Goal: Task Accomplishment & Management: Complete application form

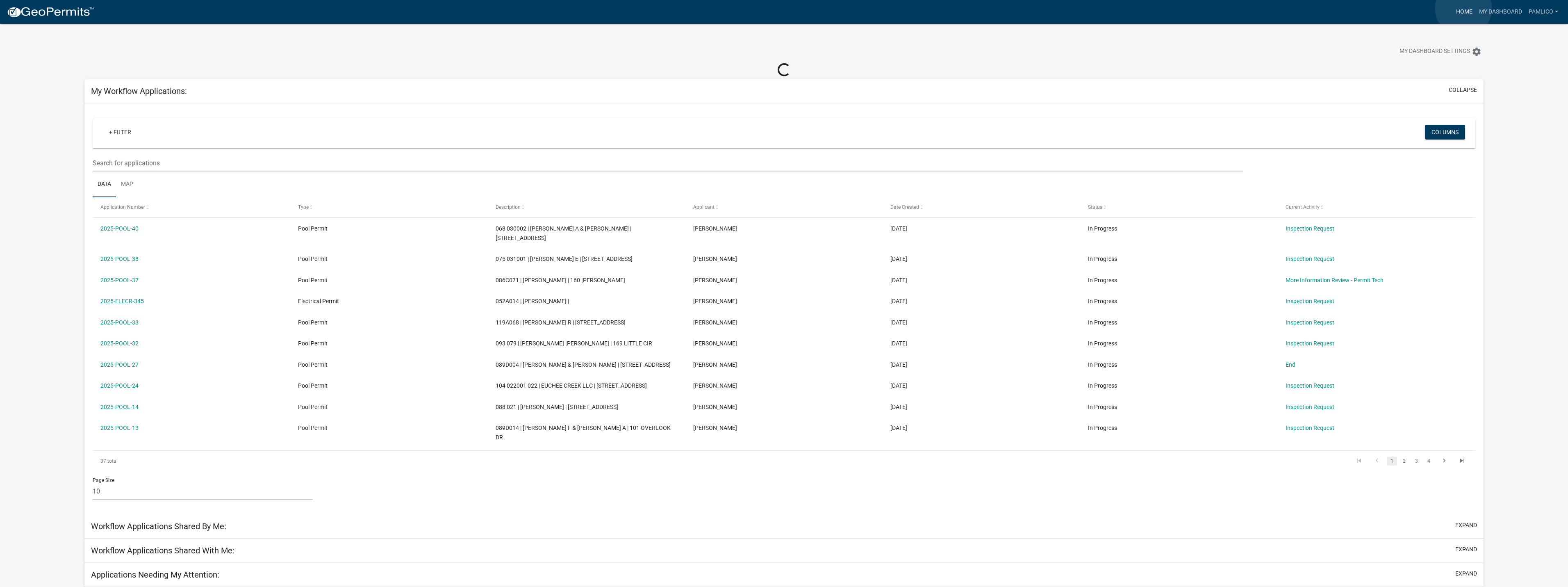
click at [1464, 8] on link "Home" at bounding box center [1465, 11] width 23 height 15
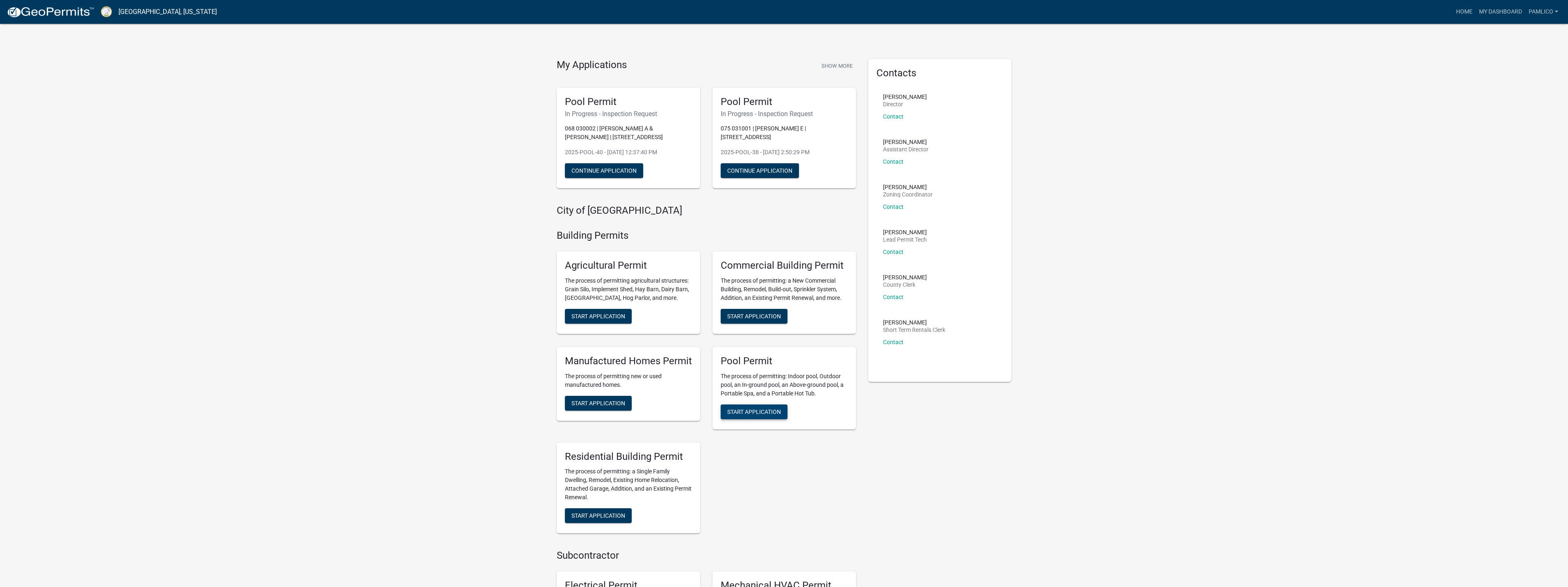
click at [775, 410] on span "Start Application" at bounding box center [754, 412] width 54 height 7
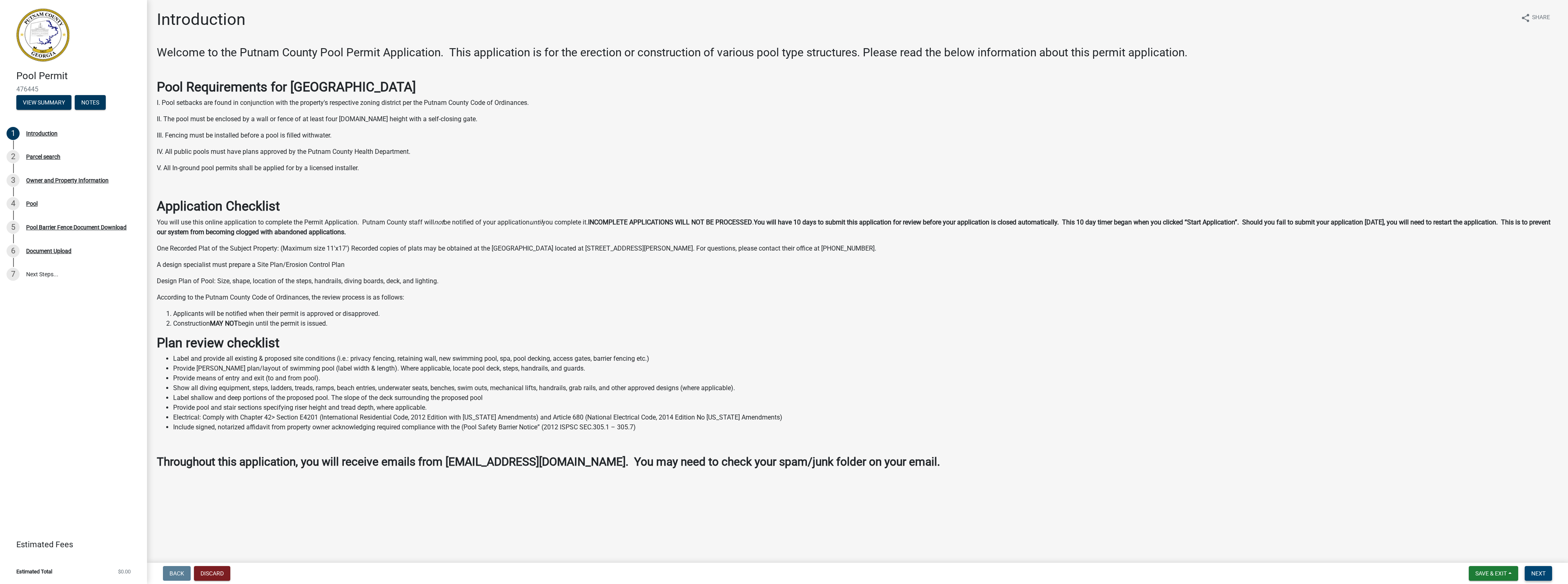
click at [1536, 572] on span "Next" at bounding box center [1538, 573] width 14 height 7
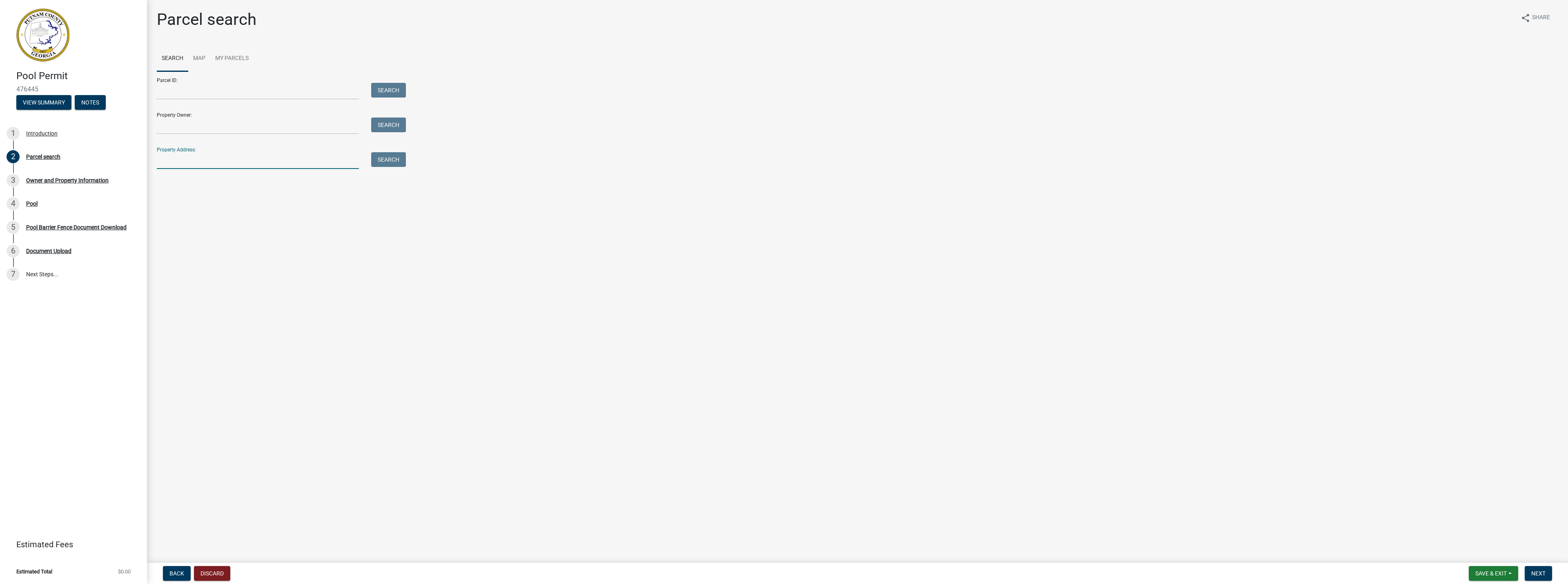
click at [177, 166] on input "Property Address:" at bounding box center [258, 160] width 202 height 17
type input "172 WATERS EDGE"
click at [172, 210] on label at bounding box center [172, 210] width 0 height 0
click at [172, 214] on input "radio" at bounding box center [175, 213] width 5 height 5
radio input "true"
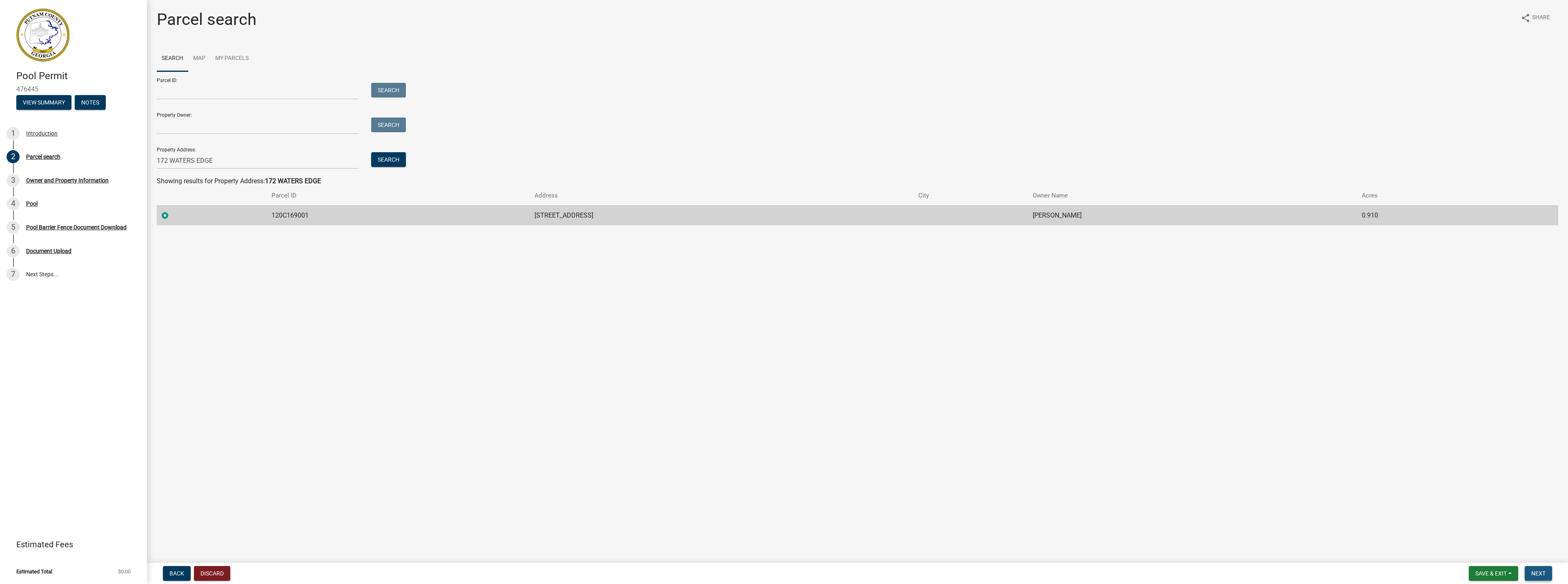
click at [1543, 575] on span "Next" at bounding box center [1538, 573] width 14 height 7
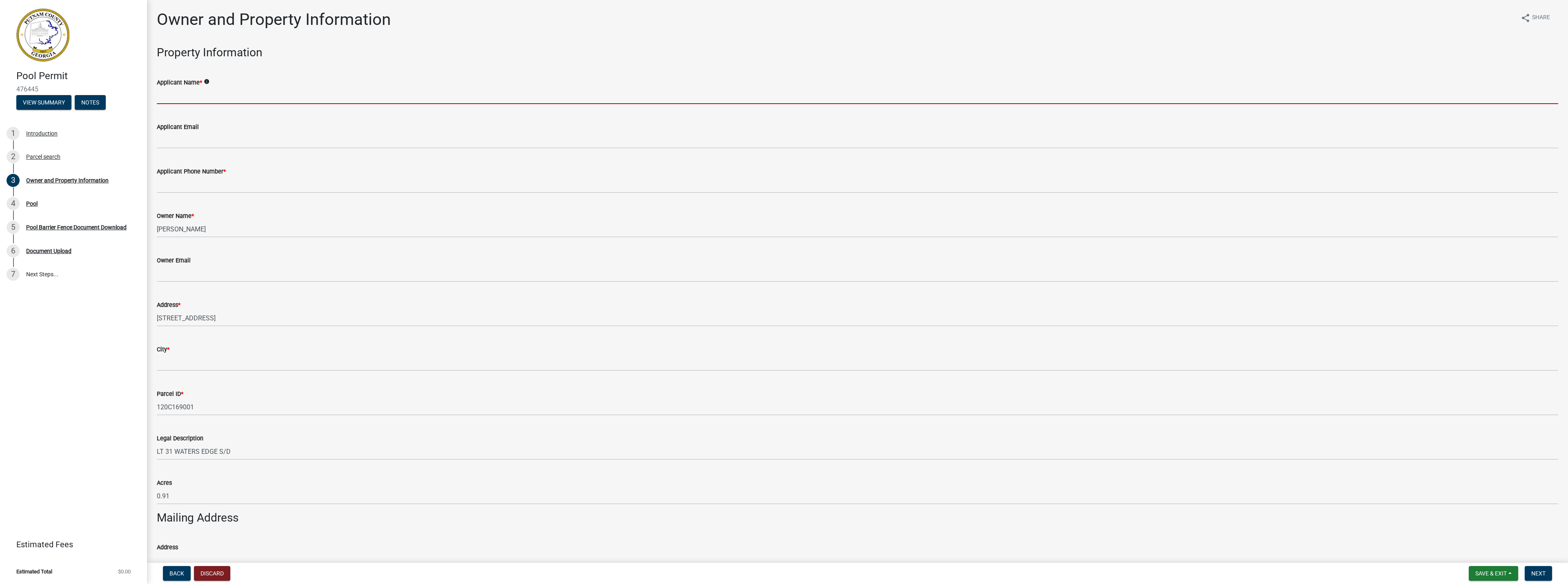
click at [175, 95] on input "Applicant Name *" at bounding box center [858, 96] width 1402 height 17
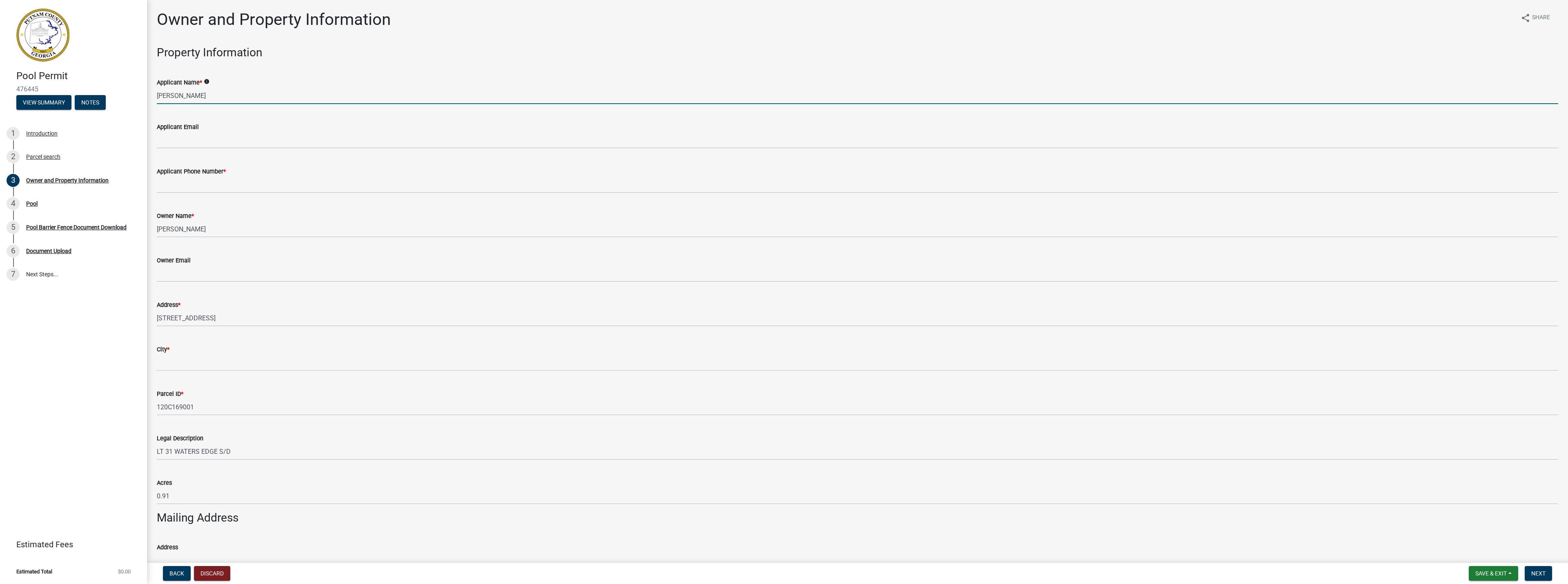
type input "[PERSON_NAME]"
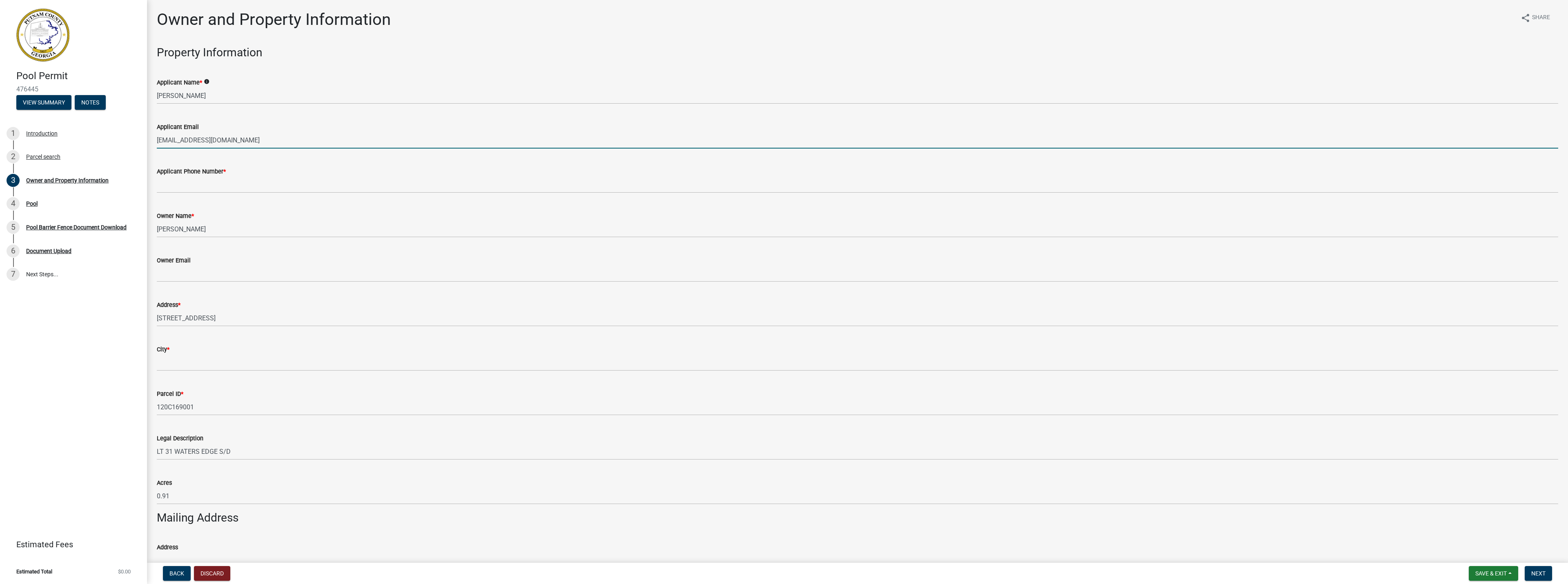
type input "[EMAIL_ADDRESS][DOMAIN_NAME]"
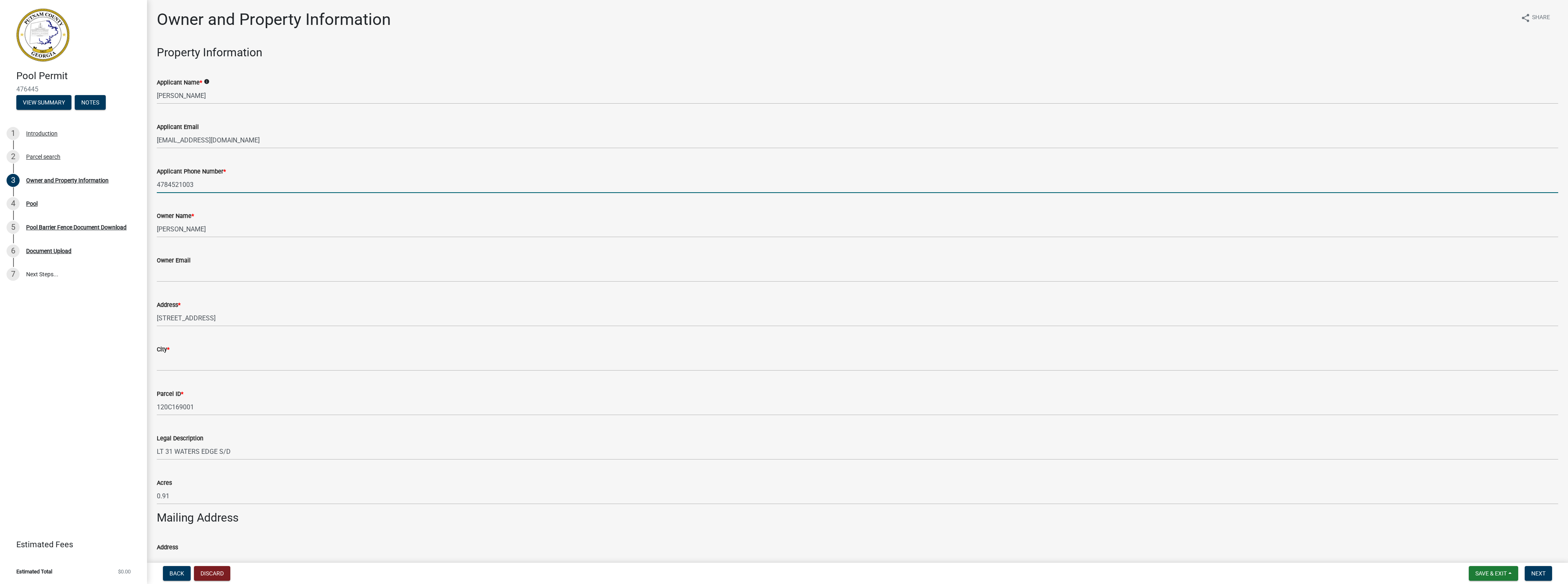
type input "4784521003"
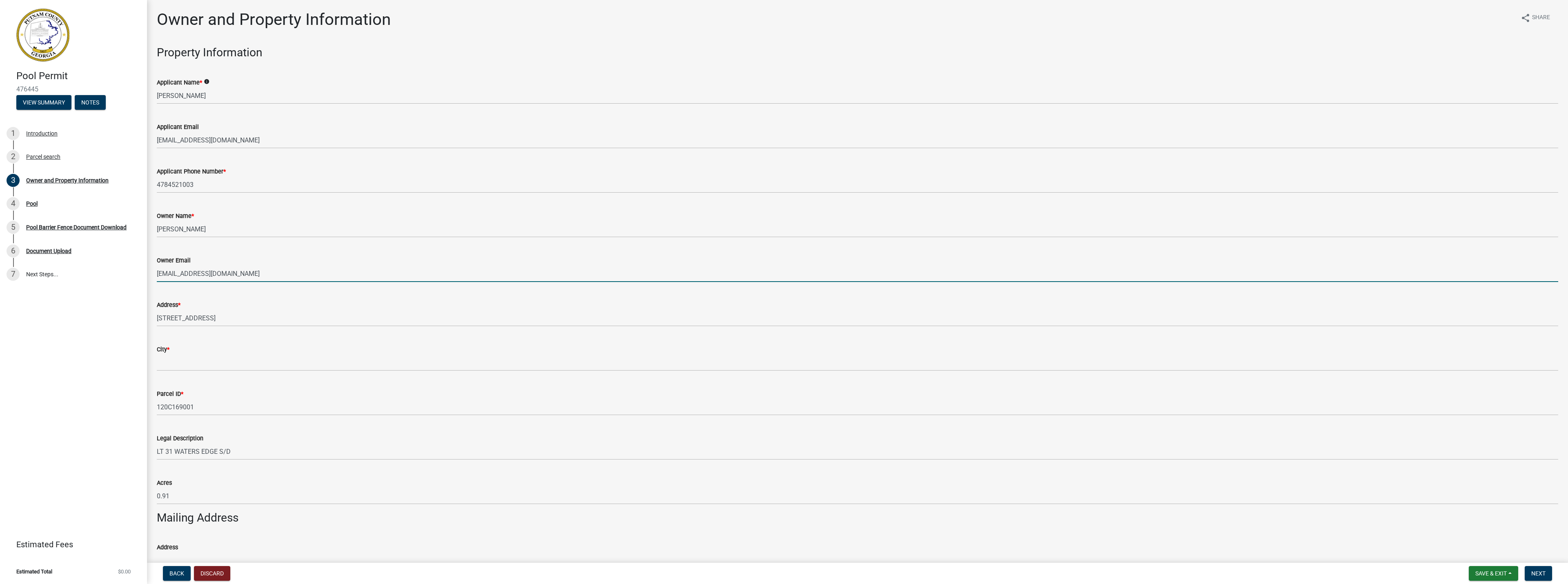
type input "[EMAIL_ADDRESS][DOMAIN_NAME]"
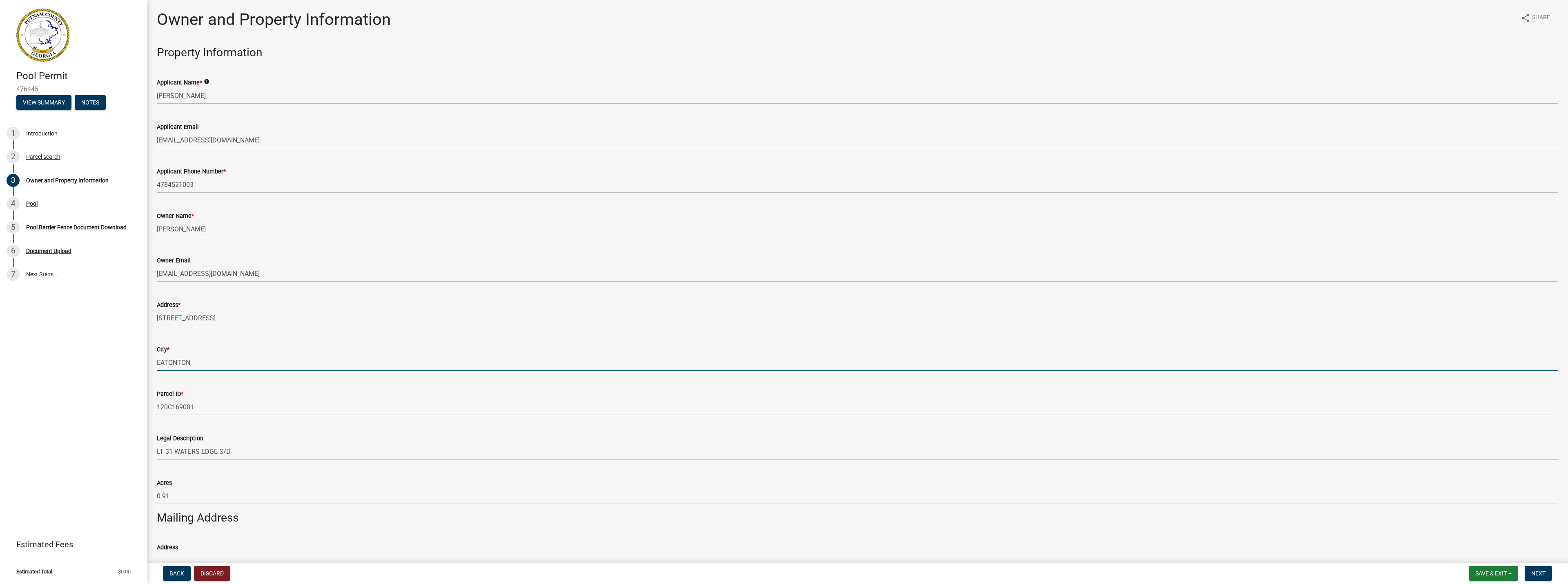
type input "EATONTON"
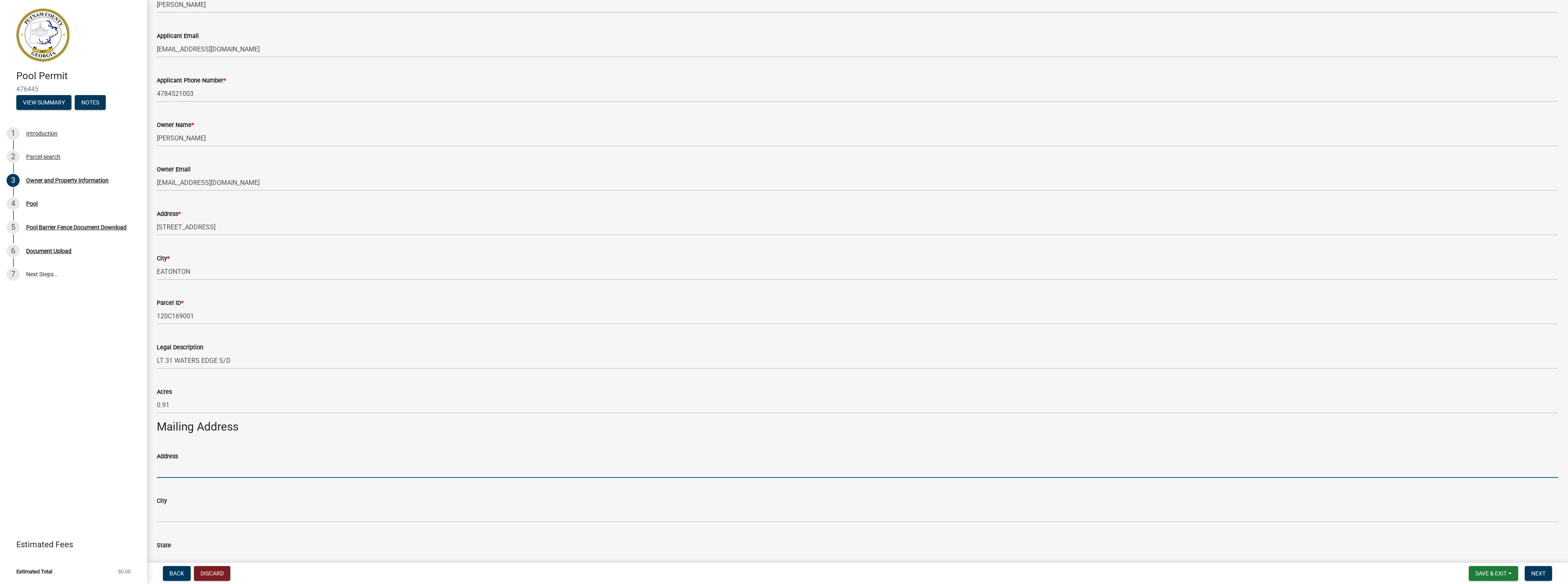
scroll to position [255, 0]
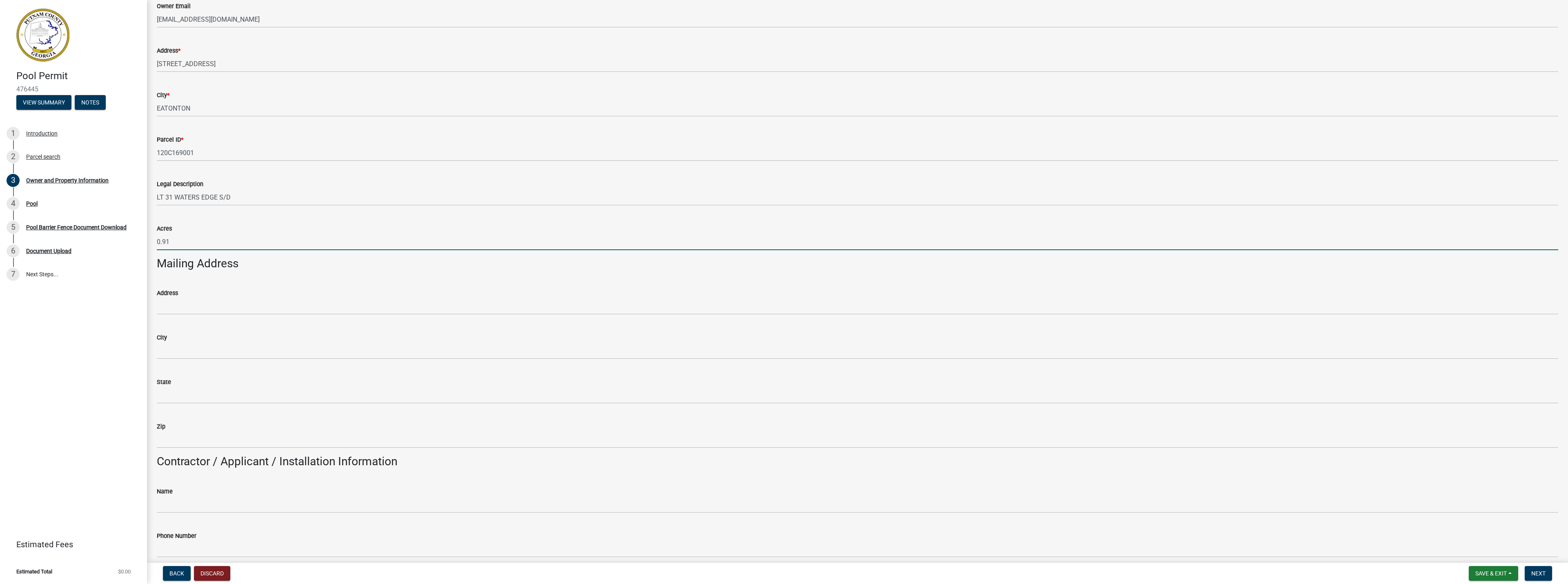
click at [172, 244] on input "0.91" at bounding box center [858, 241] width 1402 height 17
type input "0.90"
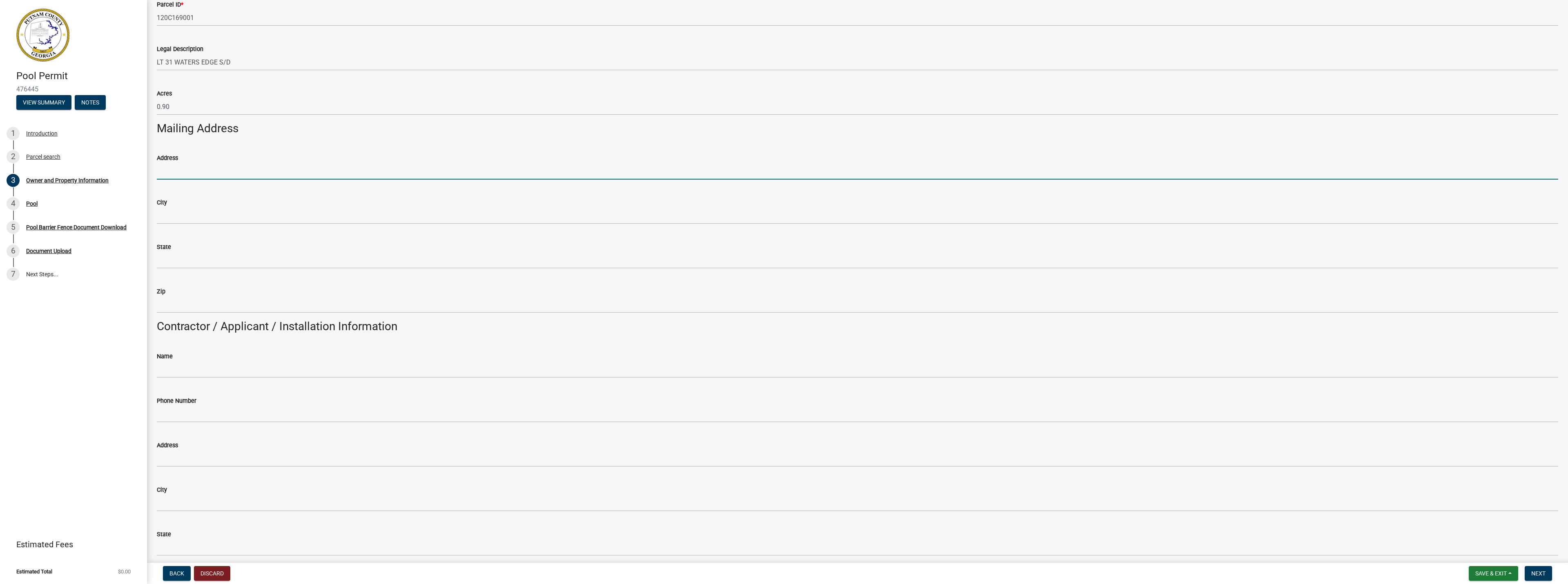
scroll to position [458, 0]
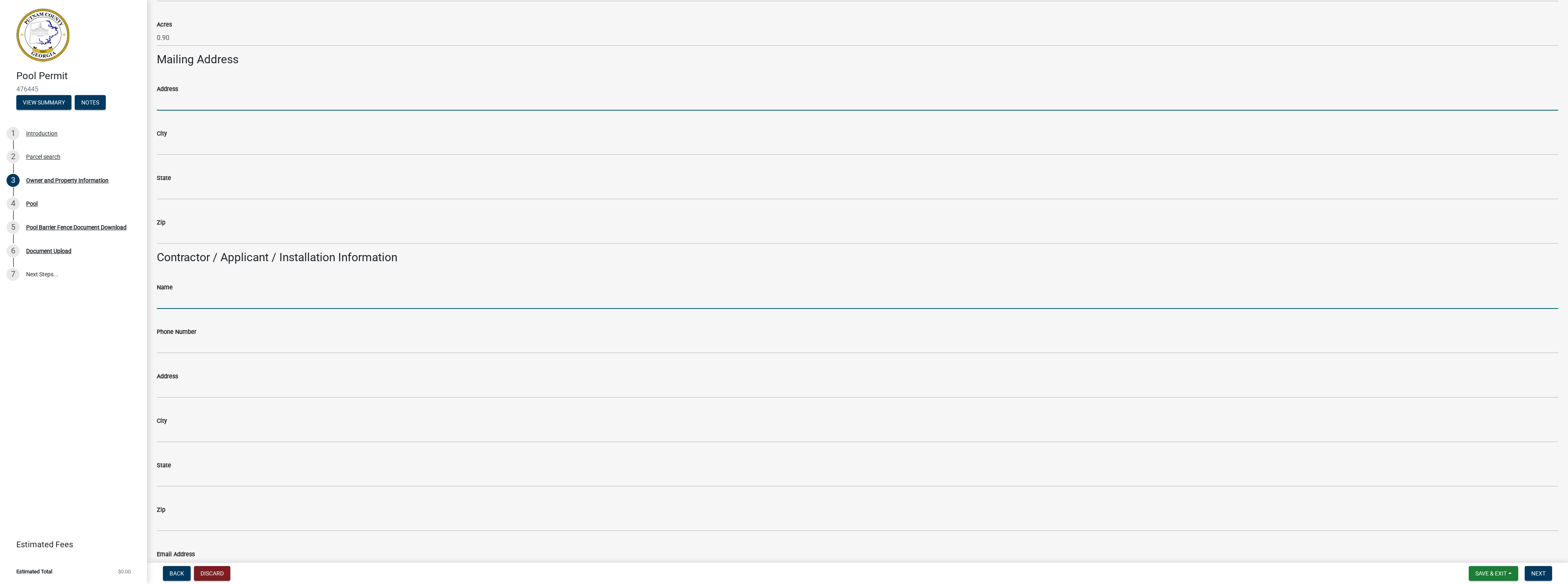
click at [201, 298] on input "Name" at bounding box center [858, 300] width 1402 height 17
type input "PAMLICO POOL COMPANY"
type input "4784521003"
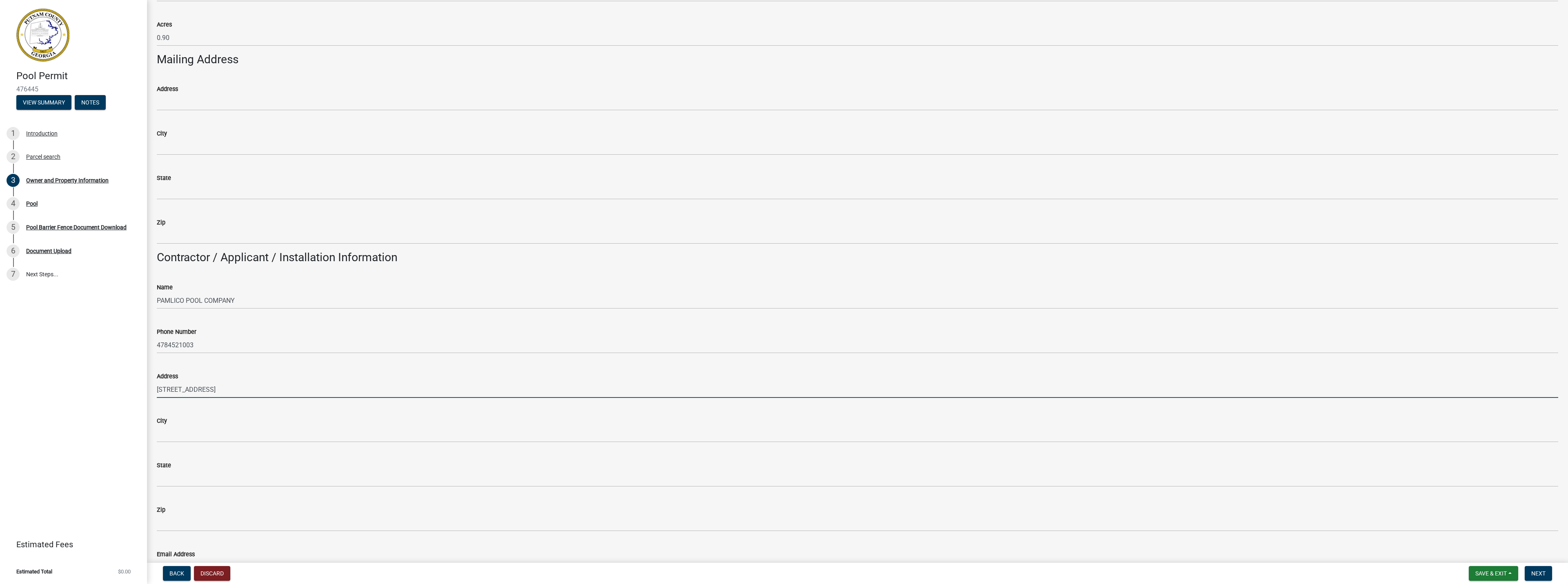
type input "[STREET_ADDRESS]"
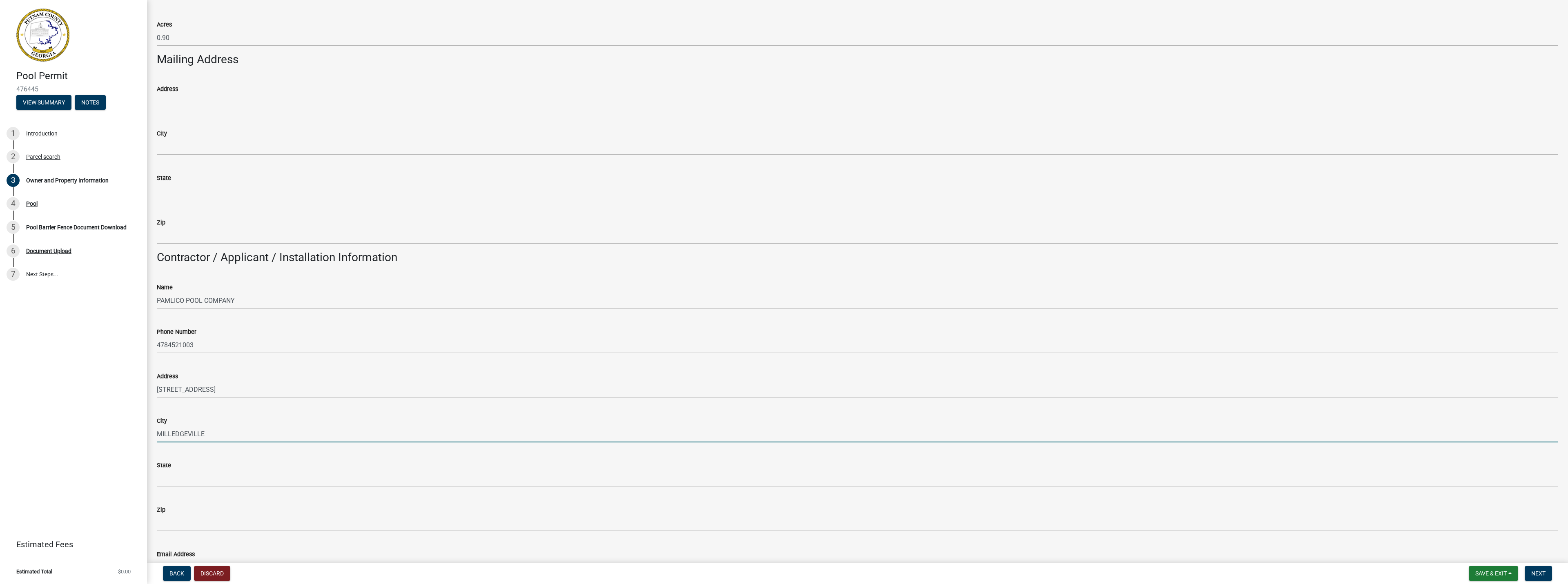
type input "MILLEDGEVILLE"
type input "GA"
type input "31061"
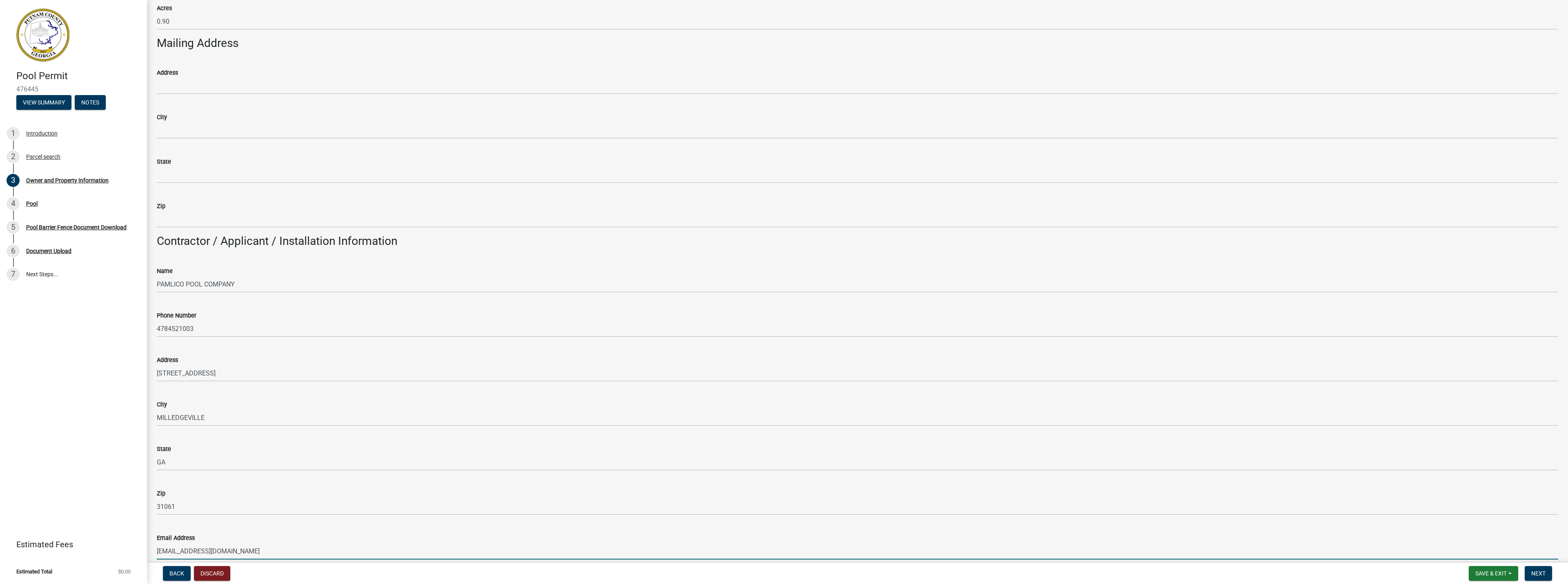
type input "[EMAIL_ADDRESS][DOMAIN_NAME]"
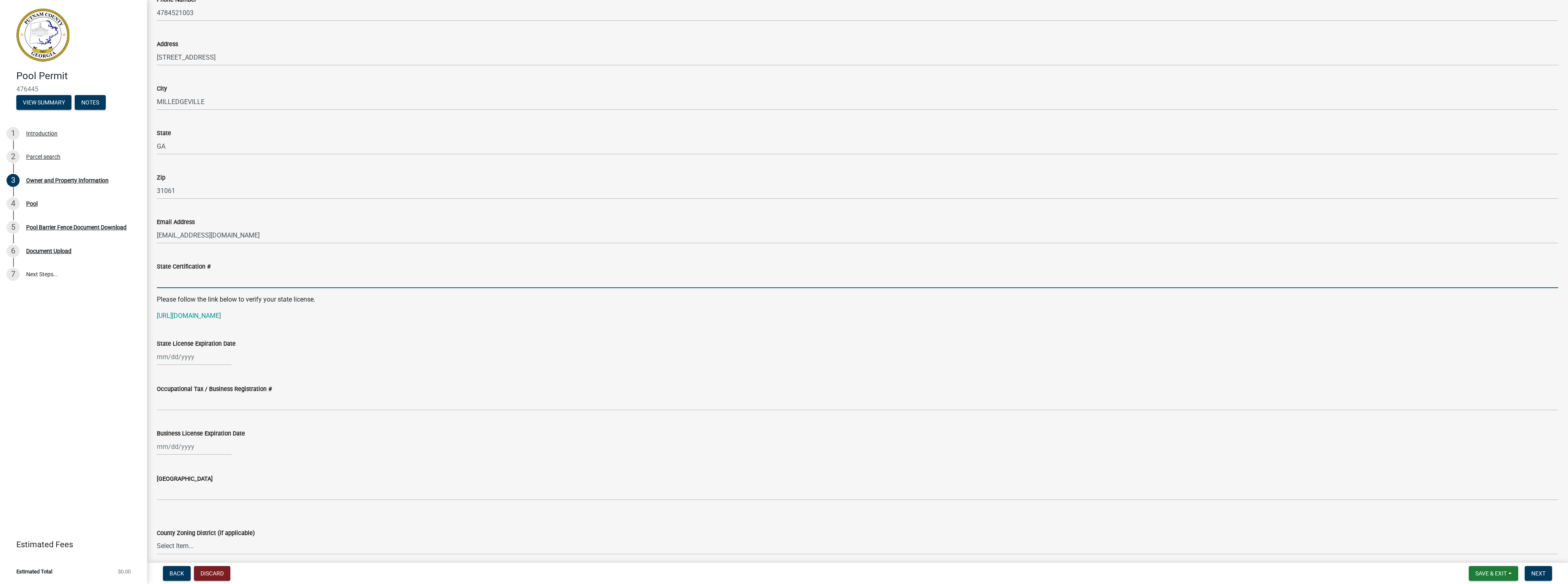
scroll to position [913, 0]
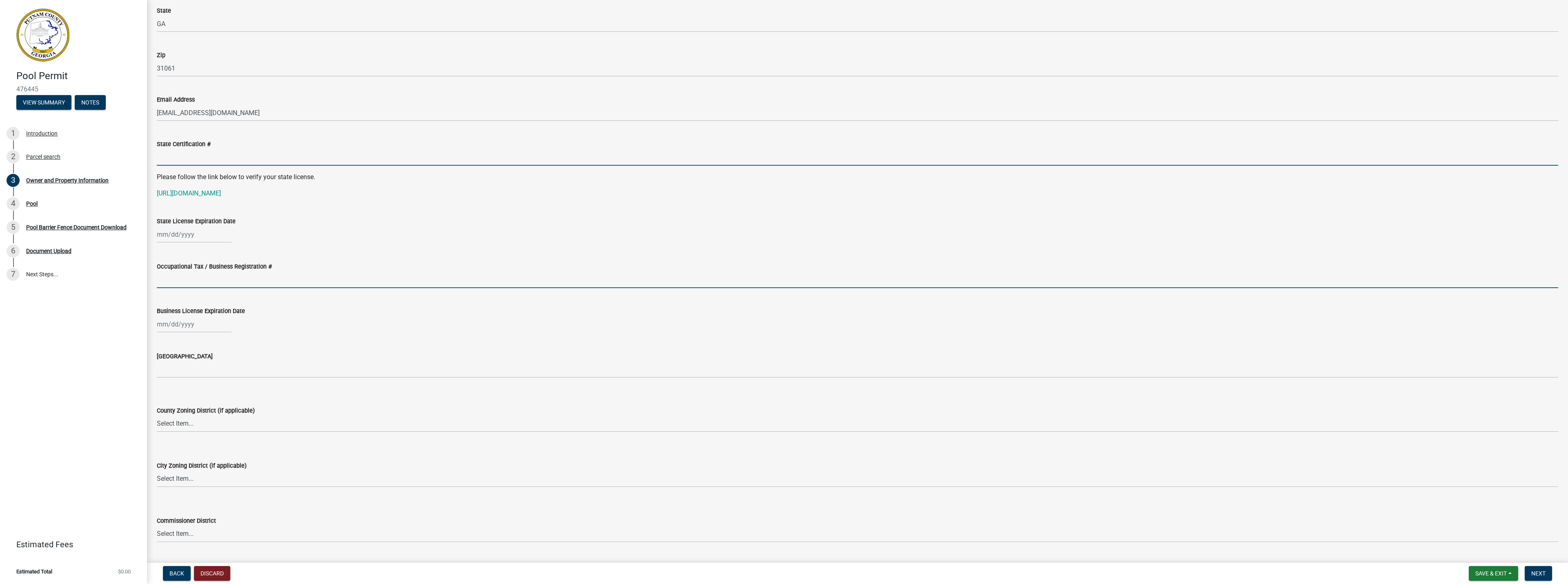
click at [166, 283] on input "Occupational Tax / Business Registration #" at bounding box center [858, 279] width 1402 height 17
type input "07429"
select select "9"
select select "2025"
drag, startPoint x: 169, startPoint y: 329, endPoint x: 173, endPoint y: 327, distance: 4.5
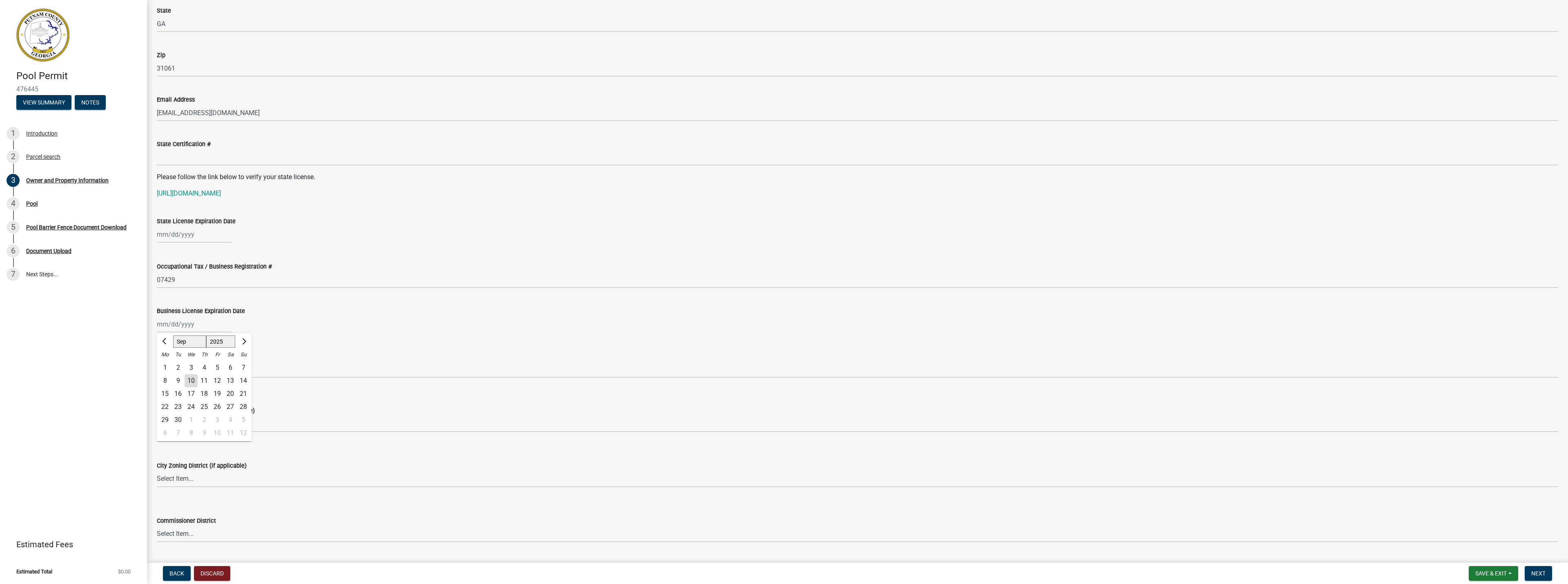
click at [169, 329] on div "[PERSON_NAME] Feb Mar Apr [PERSON_NAME][DATE] Oct Nov [DATE] 1526 1527 1528 152…" at bounding box center [195, 324] width 75 height 17
click at [178, 341] on select "Jan Feb Mar Apr May Jun [DATE] Aug Sep Oct Nov Dec" at bounding box center [189, 341] width 33 height 12
select select "12"
click at [173, 335] on select "Jan Feb Mar Apr May Jun [DATE] Aug Sep Oct Nov Dec" at bounding box center [189, 341] width 33 height 12
click at [193, 421] on div "31" at bounding box center [191, 420] width 13 height 13
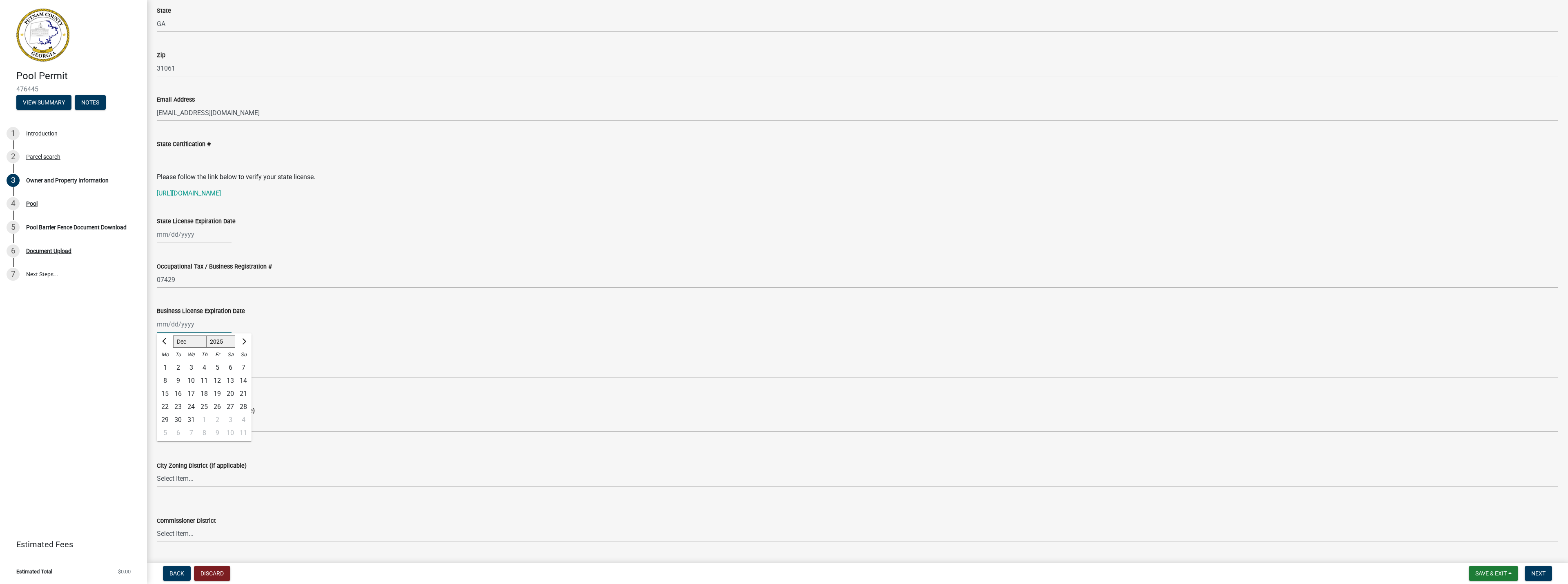
type input "[DATE]"
click at [301, 381] on wm-data-entity-input "[GEOGRAPHIC_DATA]" at bounding box center [858, 362] width 1402 height 45
click at [304, 371] on input "[GEOGRAPHIC_DATA]" at bounding box center [858, 370] width 1402 height 17
type input "CITY OF [GEOGRAPHIC_DATA]"
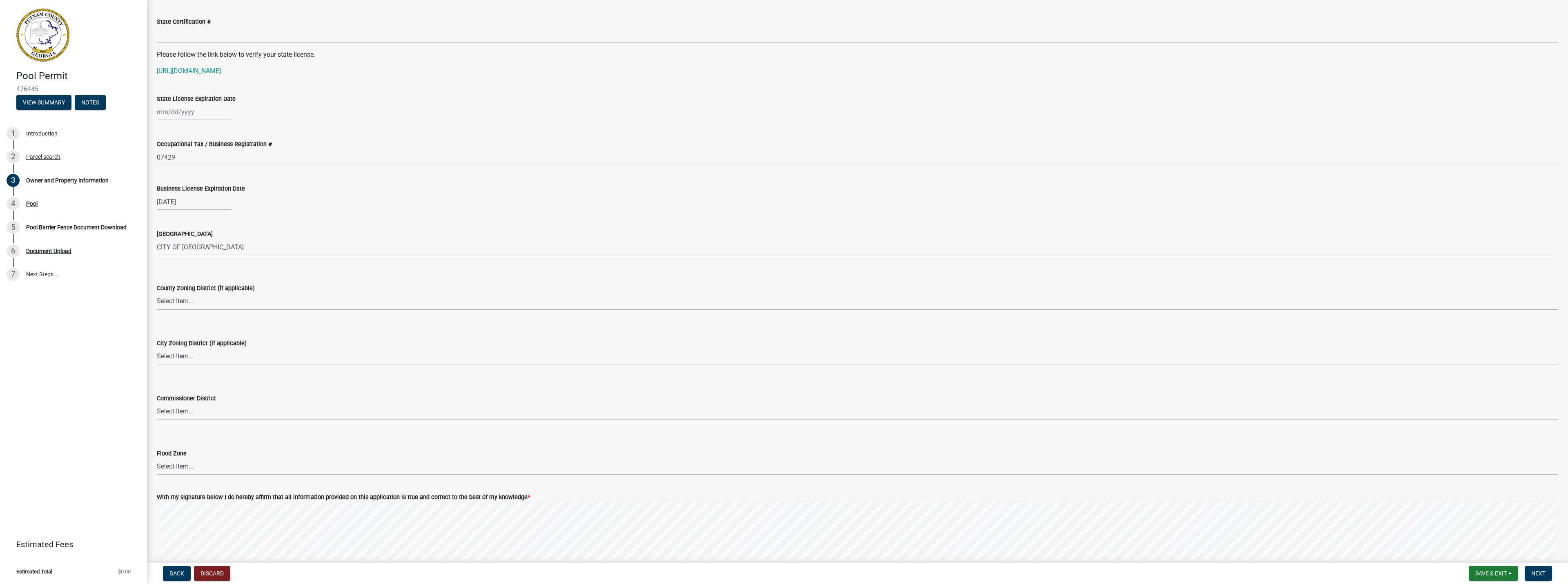
scroll to position [1094, 0]
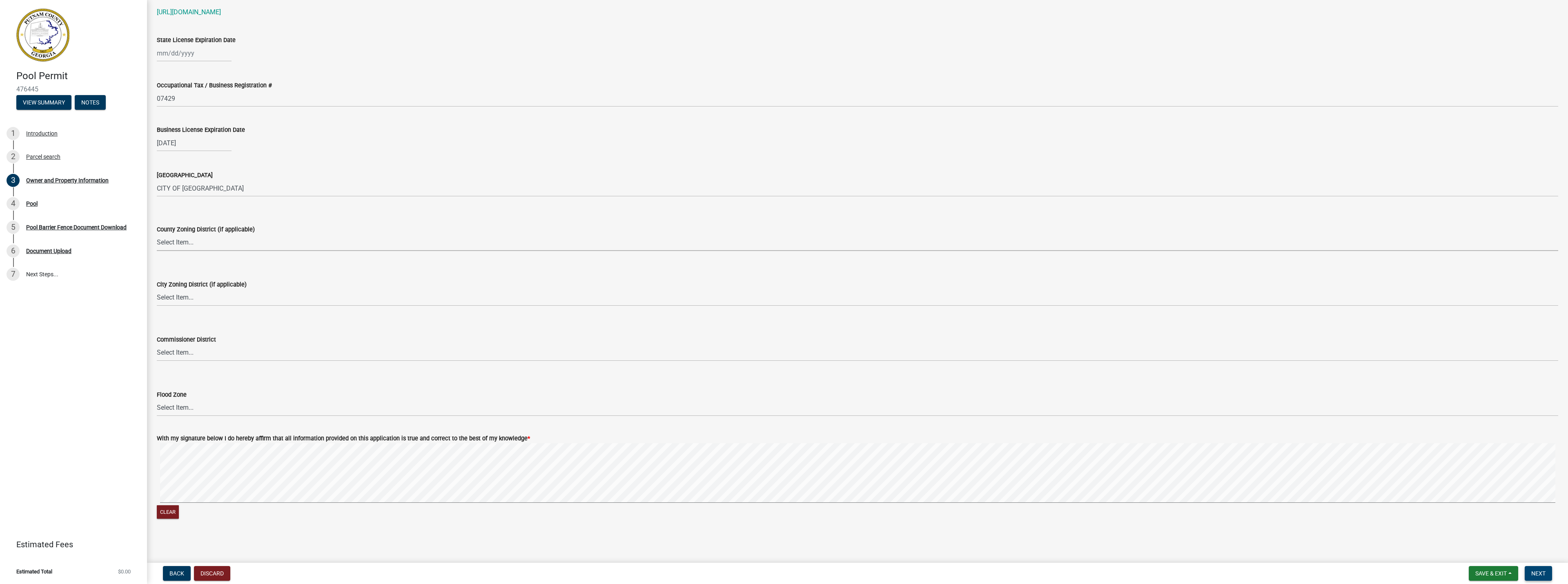
click at [1542, 574] on span "Next" at bounding box center [1538, 573] width 14 height 7
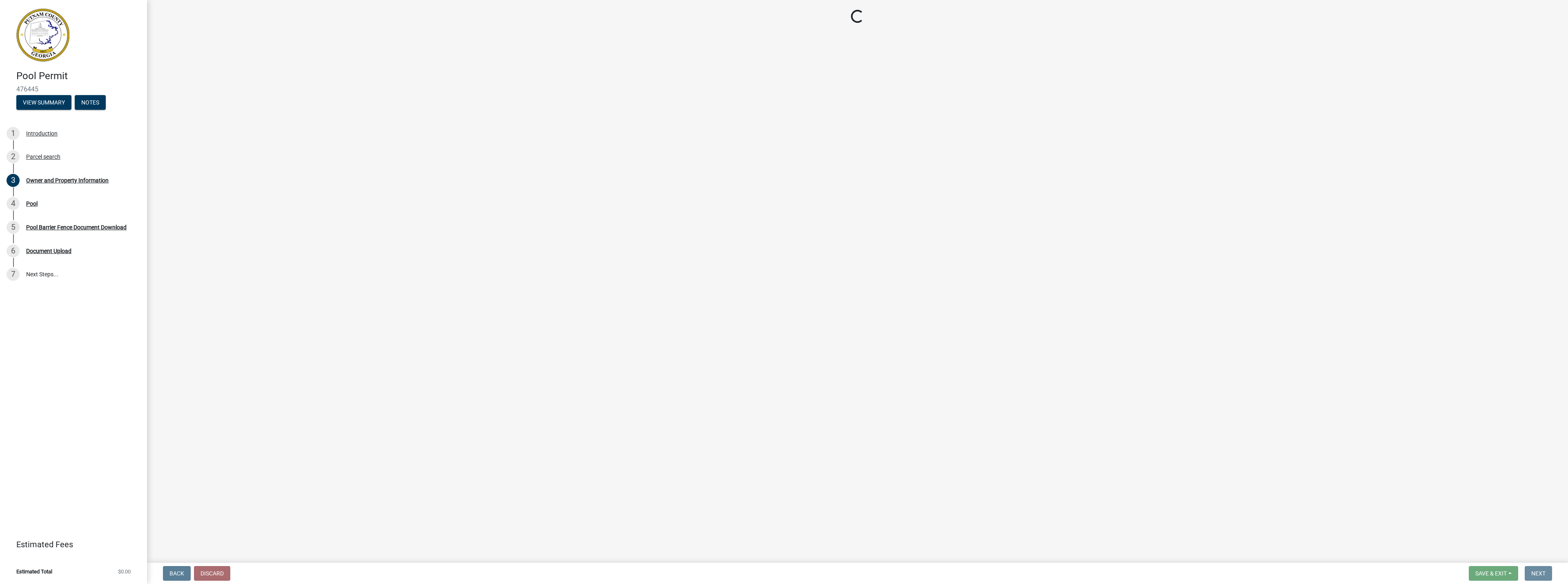
scroll to position [0, 0]
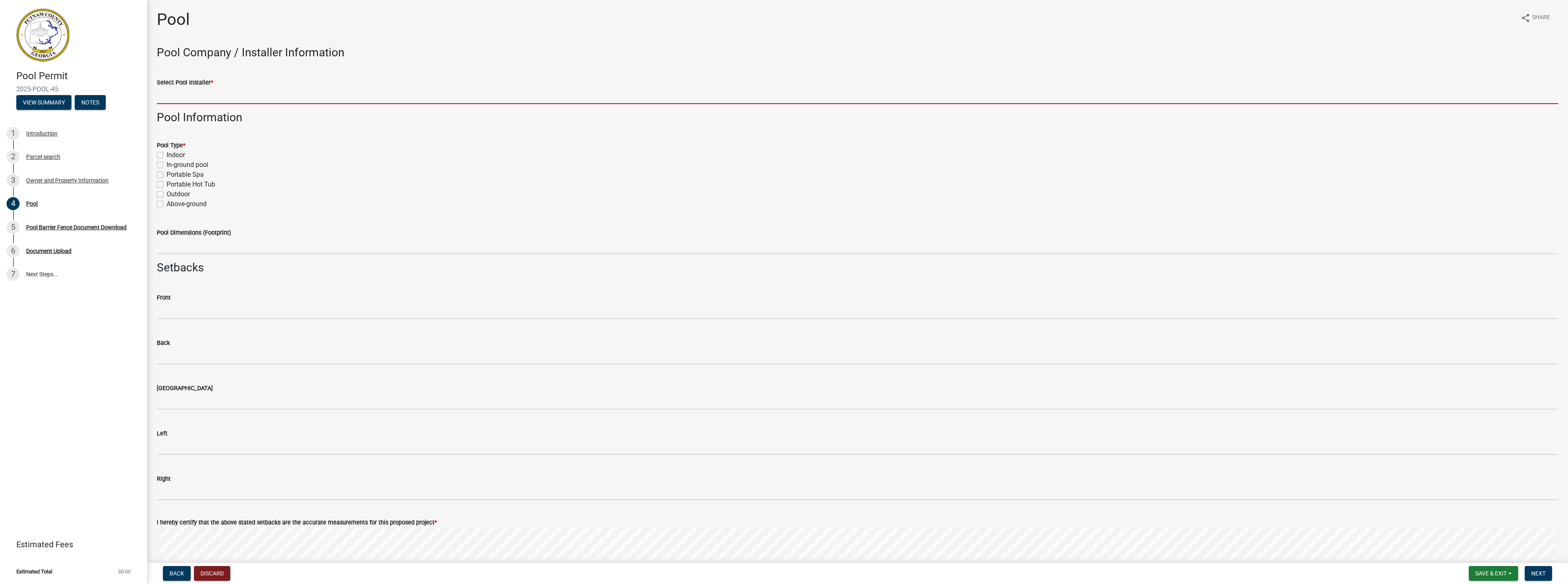
click at [199, 94] on input "Select Pool Installer *" at bounding box center [858, 96] width 1402 height 17
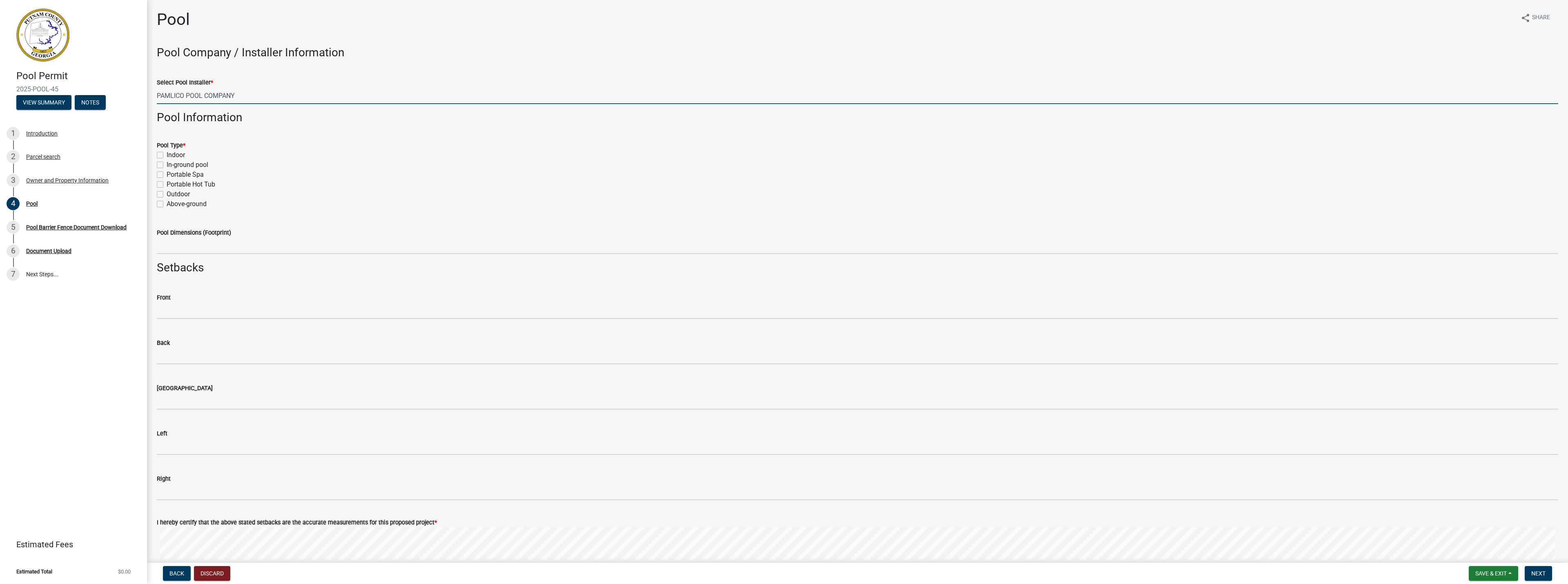
type input "PAMLICO POOL COMPANY"
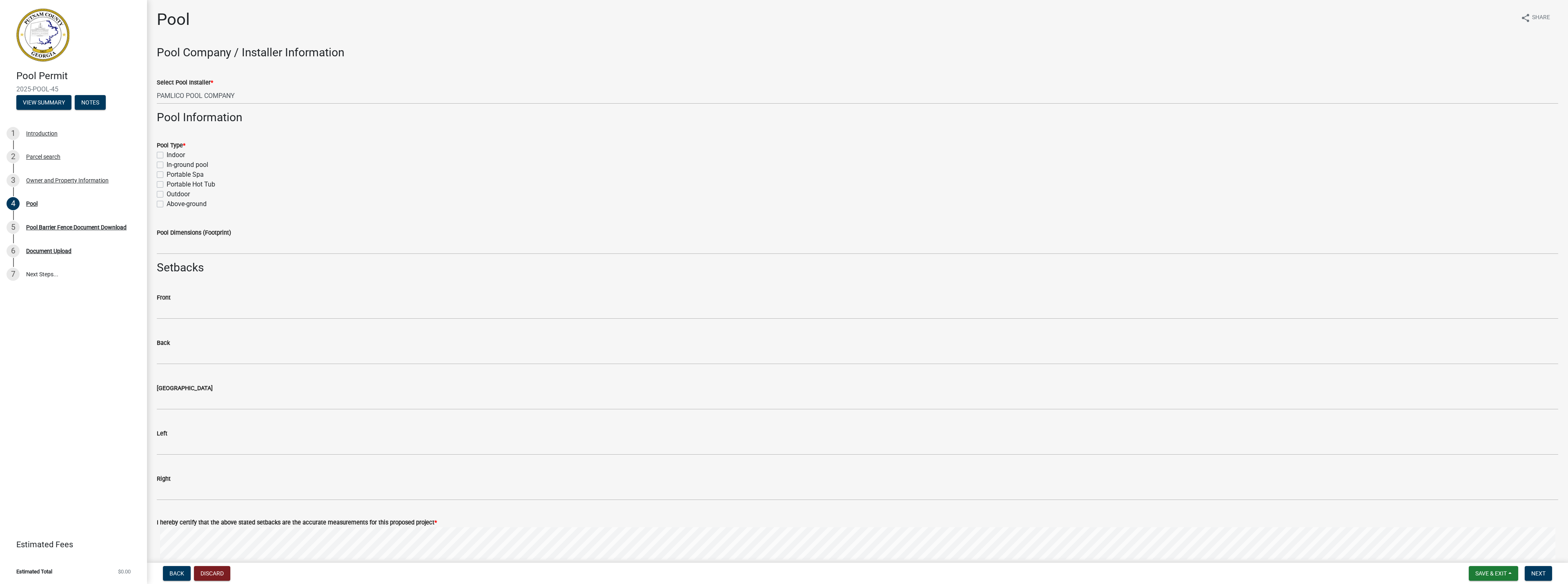
click at [166, 164] on label "In-ground pool" at bounding box center [187, 164] width 41 height 10
click at [166, 164] on input "In-ground pool" at bounding box center [169, 162] width 5 height 5
checkbox input "true"
checkbox input "false"
checkbox input "true"
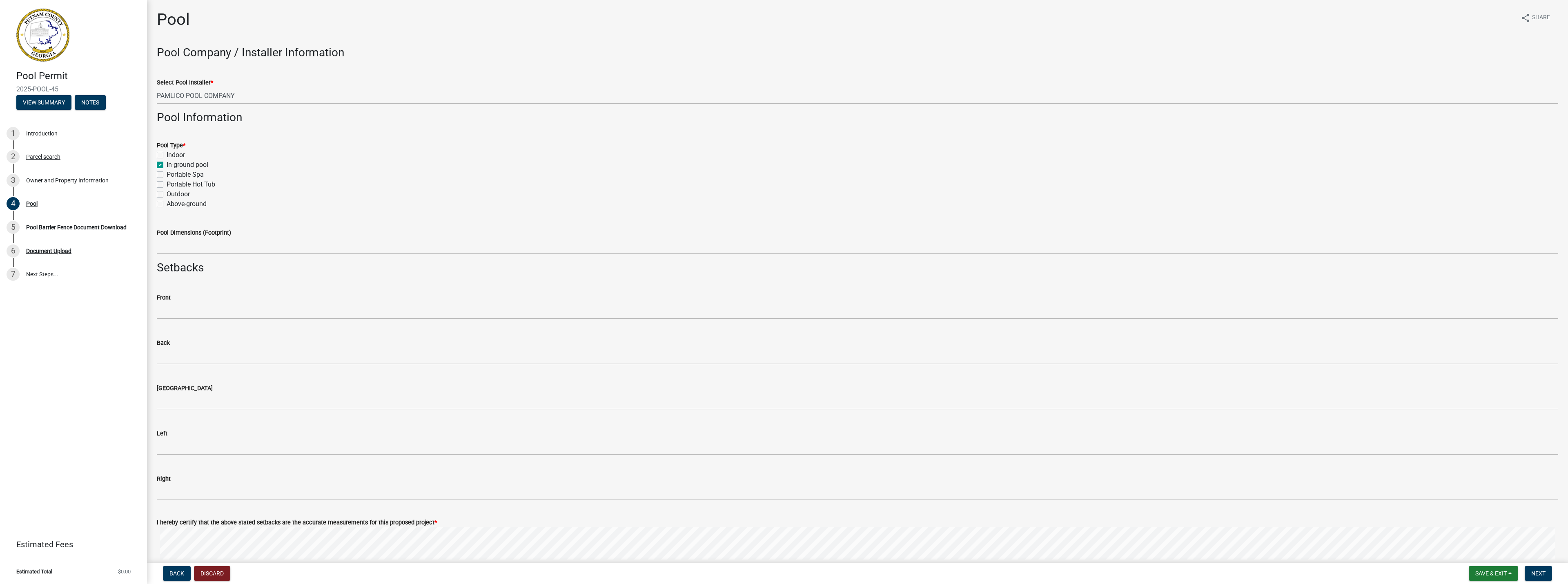
checkbox input "false"
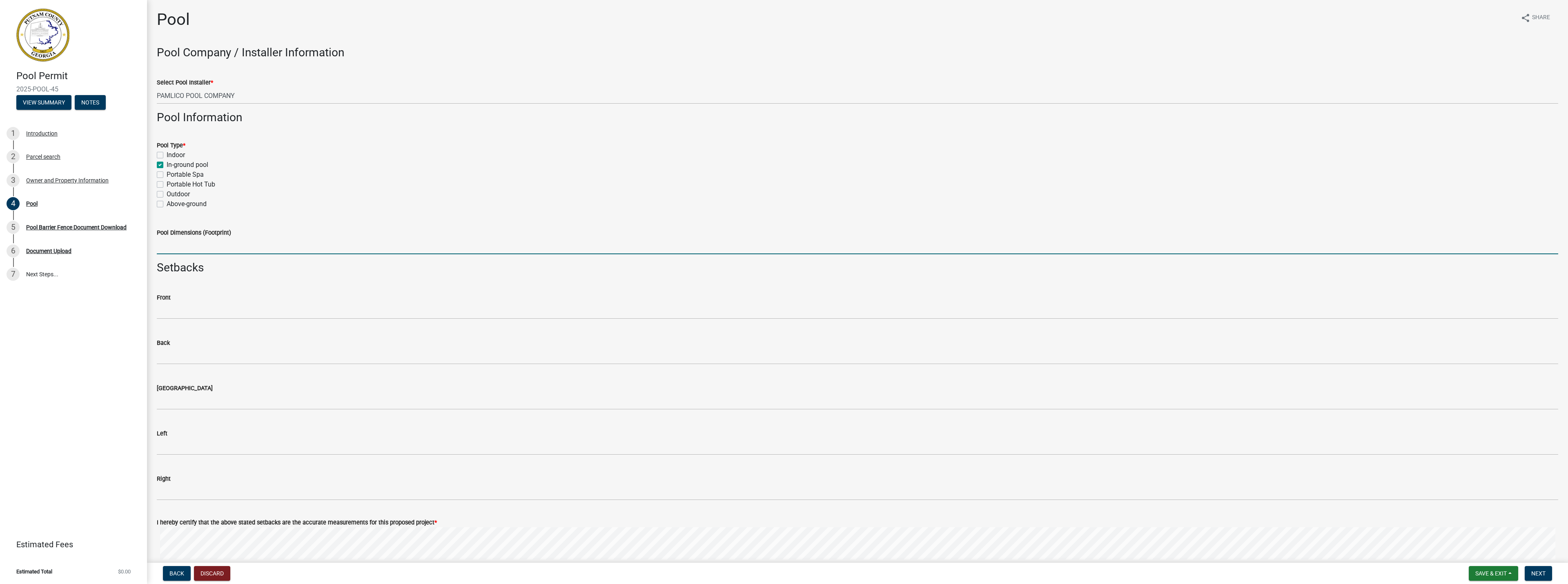
click at [184, 243] on input "Pool Dimensions (Footprint)" at bounding box center [858, 245] width 1402 height 17
type input "10' X 20'"
click at [188, 301] on div "Front" at bounding box center [858, 297] width 1402 height 10
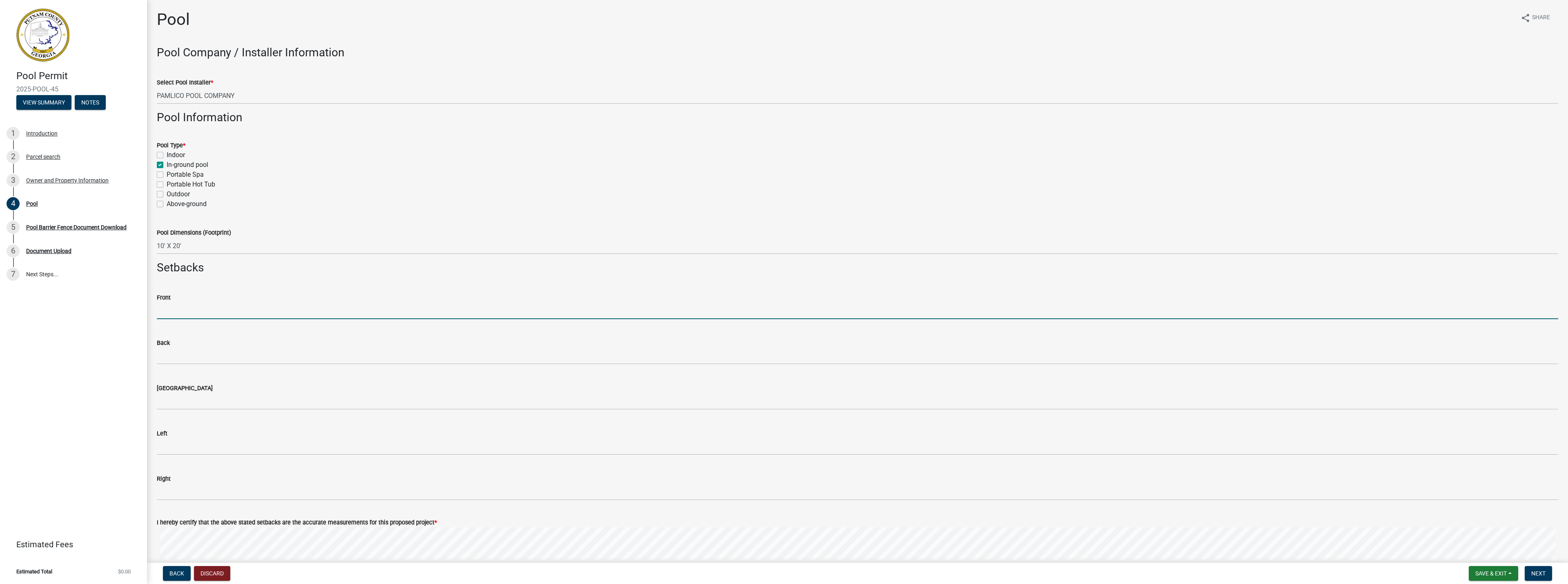
click at [189, 314] on input "text" at bounding box center [858, 311] width 1402 height 17
type input "230"
type input "77"
type input "65"
type input "25"
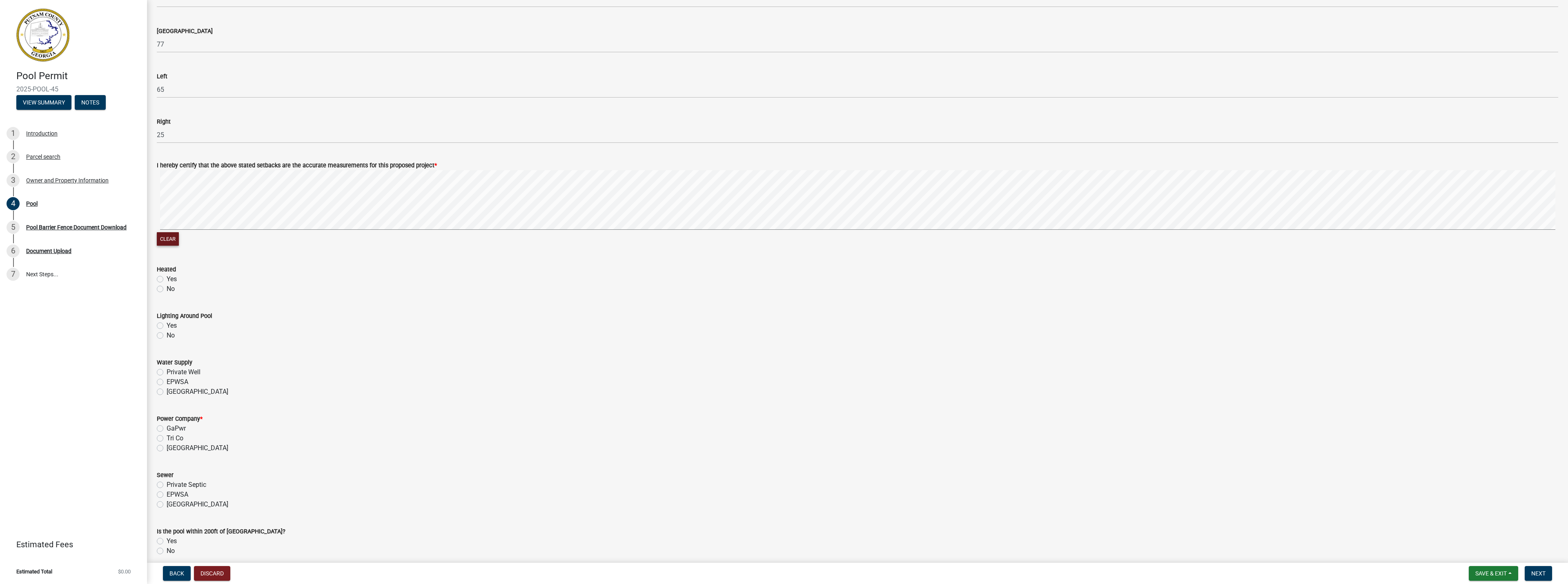
scroll to position [398, 0]
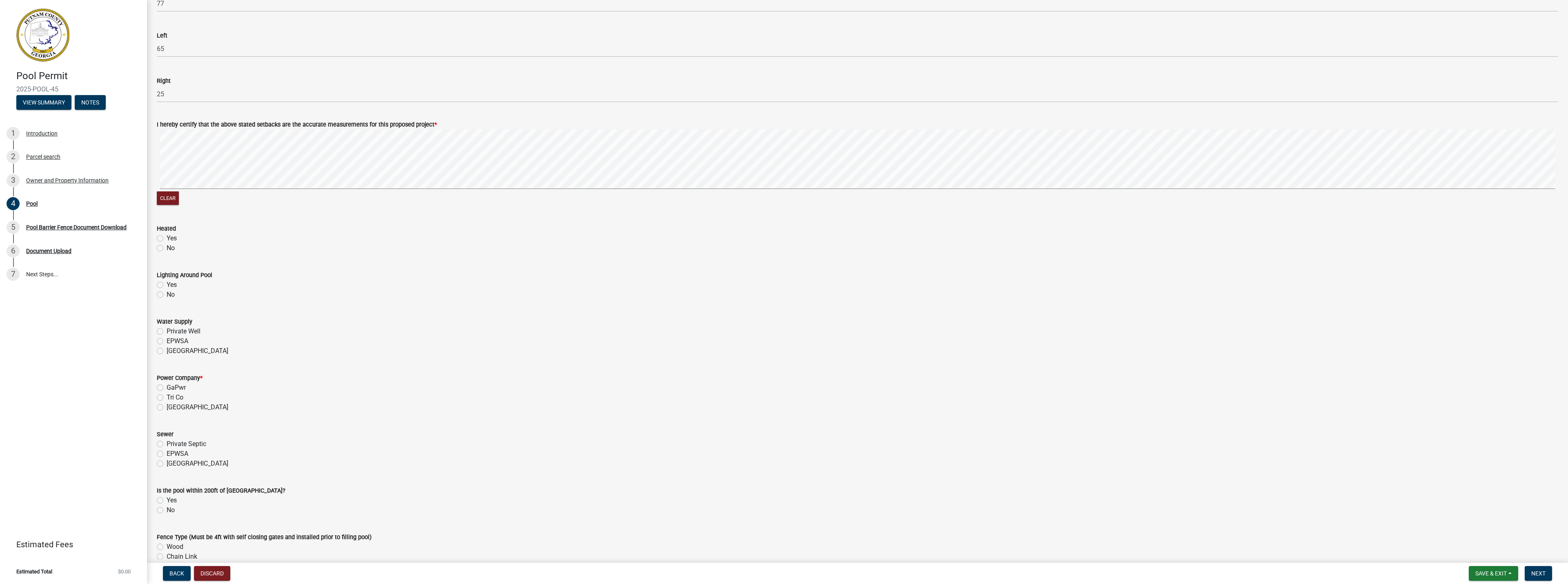
click at [166, 248] on label "No" at bounding box center [171, 248] width 8 height 10
click at [166, 248] on input "No" at bounding box center [169, 246] width 5 height 5
radio input "true"
click at [166, 297] on label "No" at bounding box center [171, 295] width 8 height 10
click at [166, 295] on input "No" at bounding box center [169, 293] width 5 height 5
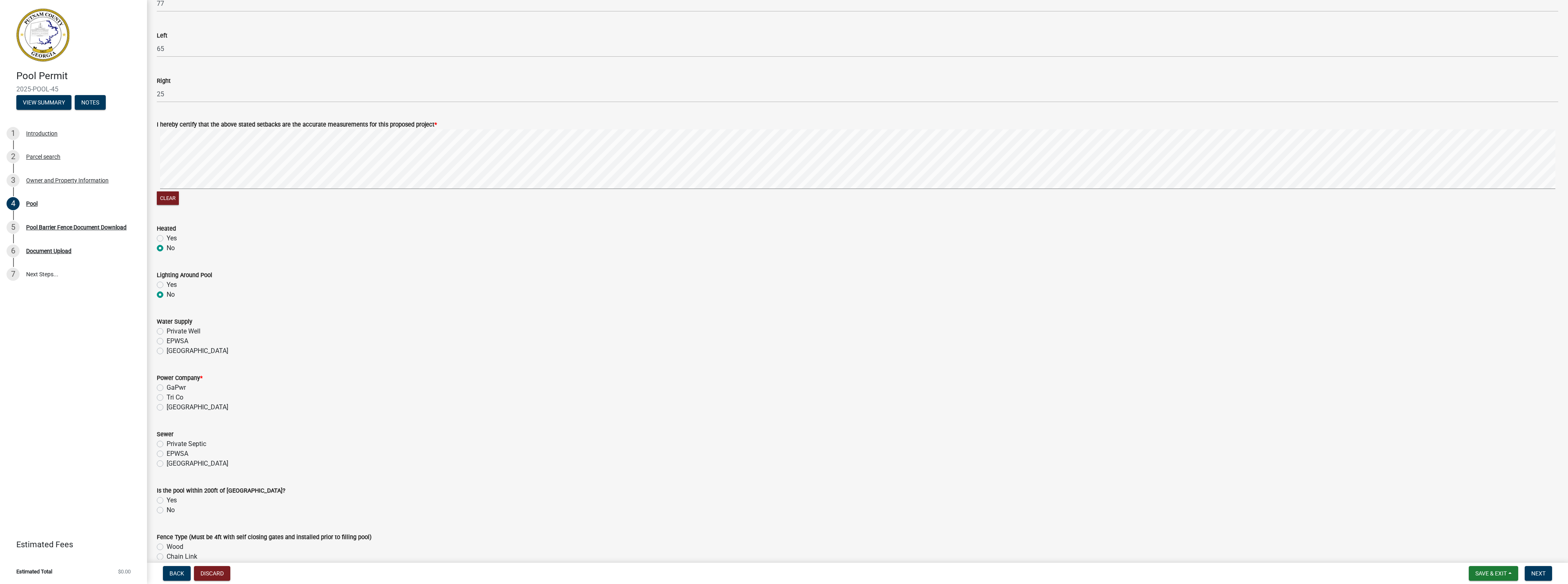
radio input "true"
click at [166, 352] on label "[GEOGRAPHIC_DATA]" at bounding box center [197, 351] width 62 height 10
click at [166, 351] on input "[GEOGRAPHIC_DATA]" at bounding box center [169, 349] width 5 height 5
radio input "true"
click at [166, 388] on label "GaPwr" at bounding box center [176, 388] width 19 height 10
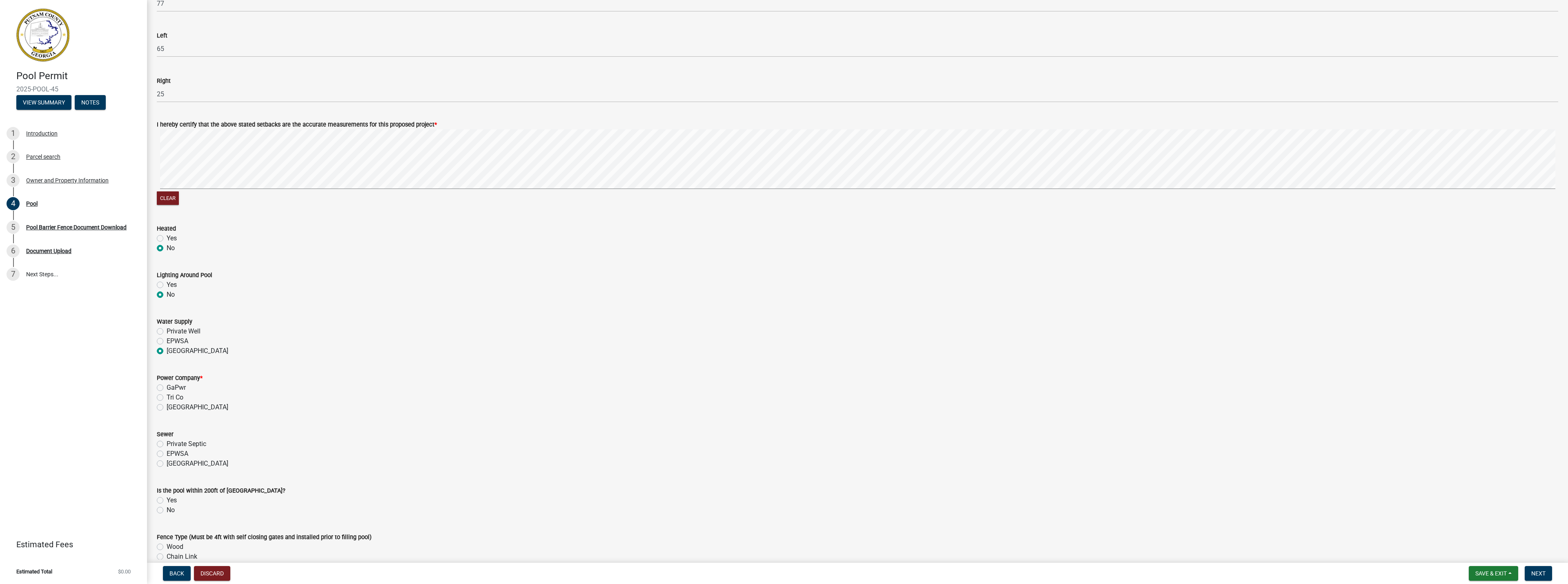
click at [166, 388] on input "GaPwr" at bounding box center [169, 386] width 5 height 5
radio input "true"
click at [166, 442] on label "Private Septic" at bounding box center [186, 444] width 39 height 10
click at [166, 442] on input "Private Septic" at bounding box center [169, 442] width 5 height 5
radio input "true"
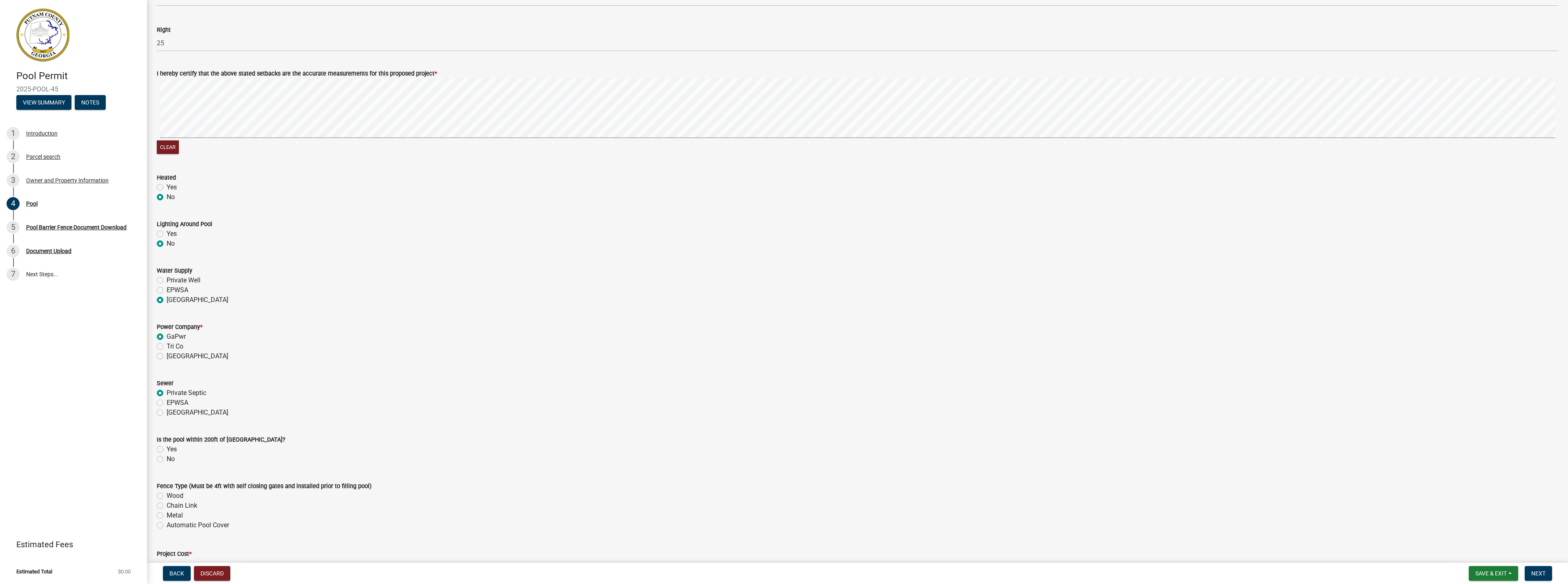
scroll to position [480, 0]
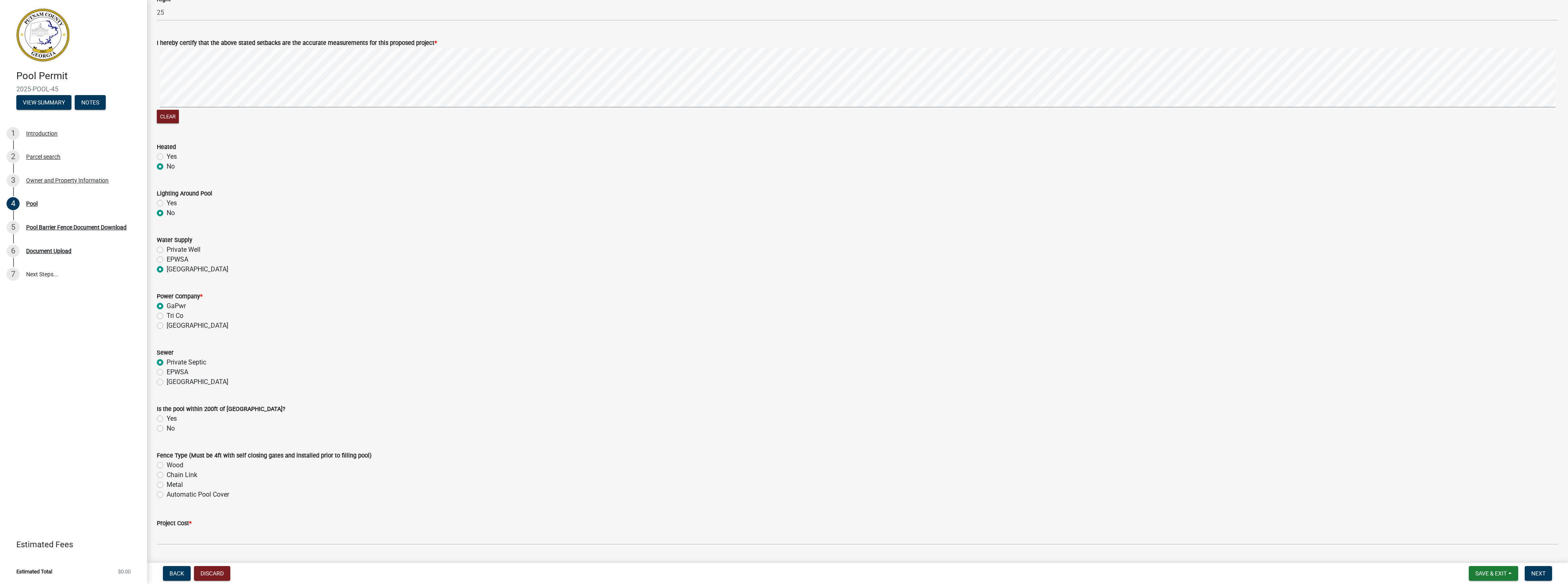
click at [163, 419] on div "Yes" at bounding box center [858, 418] width 1402 height 10
click at [166, 418] on label "Yes" at bounding box center [171, 418] width 10 height 10
click at [166, 418] on input "Yes" at bounding box center [169, 416] width 5 height 5
radio input "true"
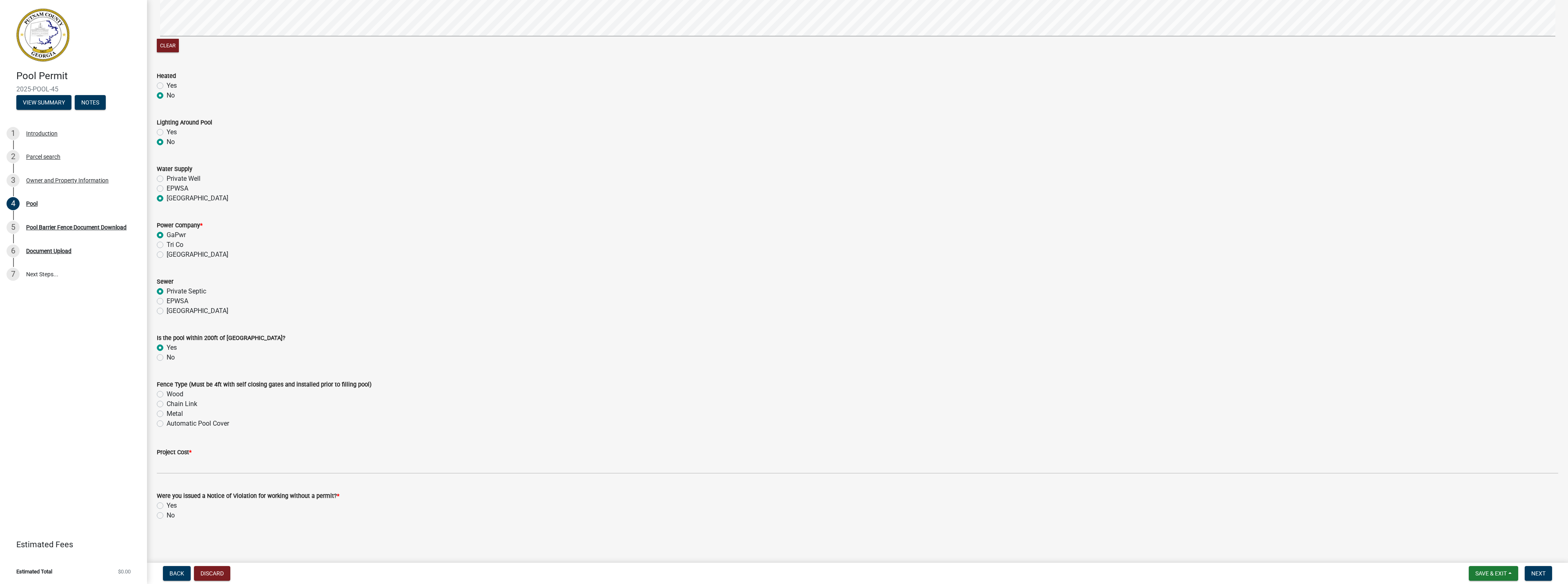
click at [166, 422] on label "Automatic Pool Cover" at bounding box center [197, 424] width 62 height 10
click at [166, 422] on input "Automatic Pool Cover" at bounding box center [169, 422] width 5 height 5
radio input "true"
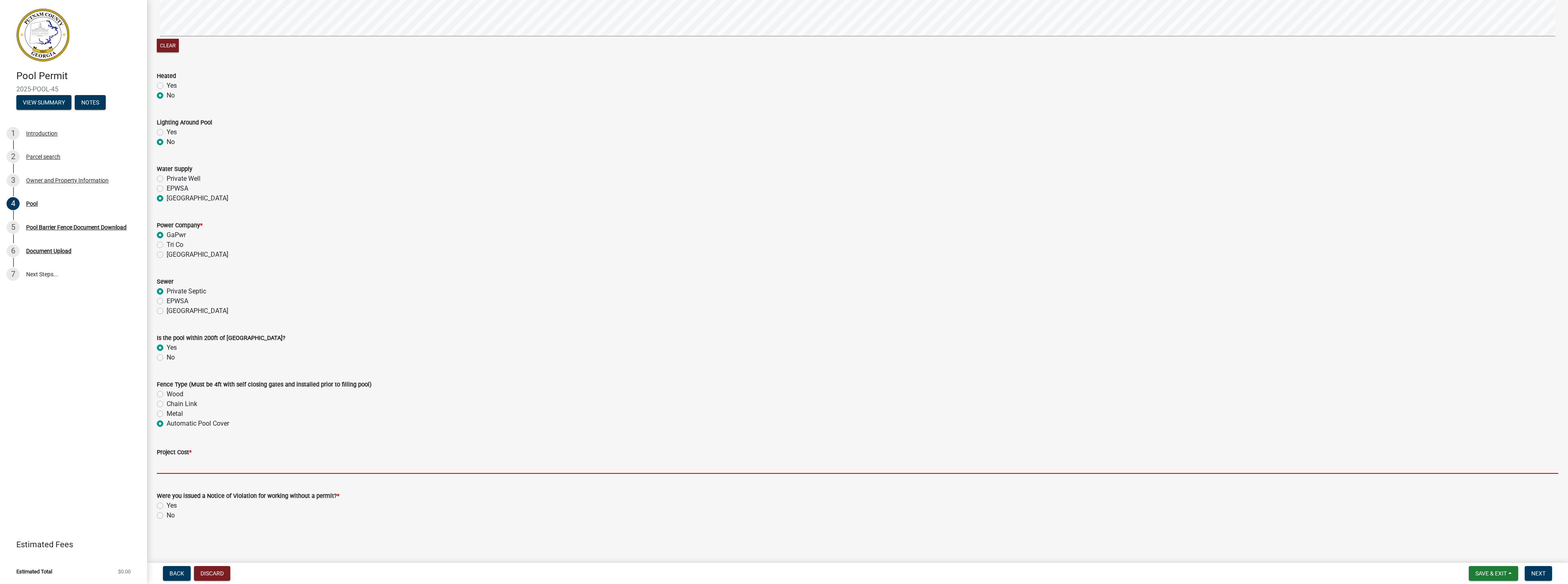
click at [173, 460] on input "text" at bounding box center [858, 465] width 1402 height 17
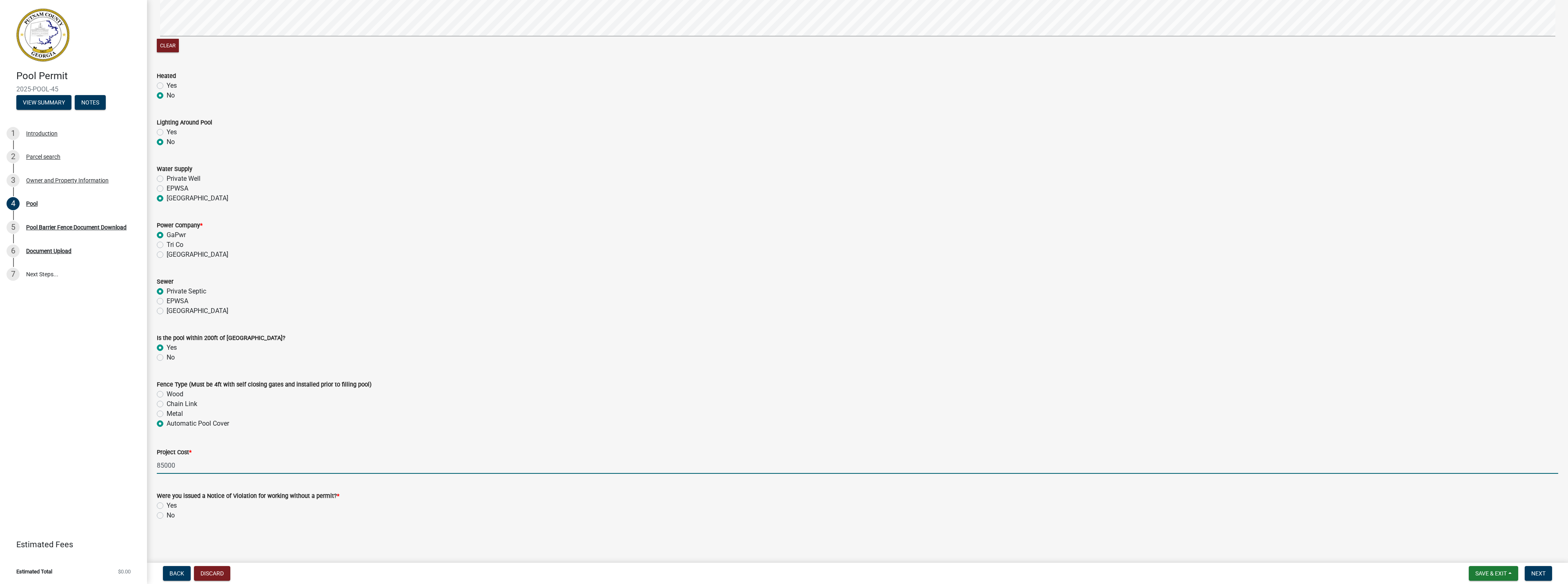
type input "85000"
click at [381, 523] on wm-data-entity-input "Were you issued a Notice of Violation for working without a permit? * Yes No" at bounding box center [858, 504] width 1402 height 47
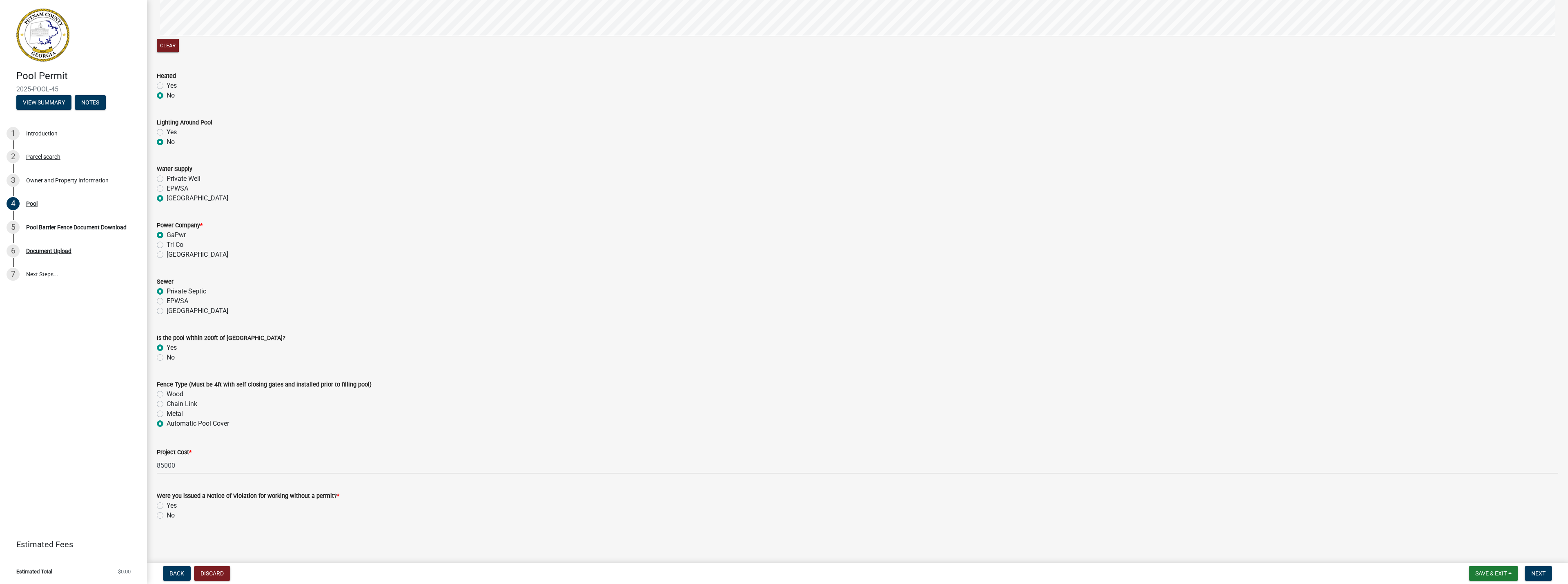
click at [166, 517] on label "No" at bounding box center [171, 515] width 8 height 10
click at [166, 516] on input "No" at bounding box center [169, 513] width 5 height 5
radio input "true"
click at [1544, 575] on span "Next" at bounding box center [1538, 573] width 14 height 7
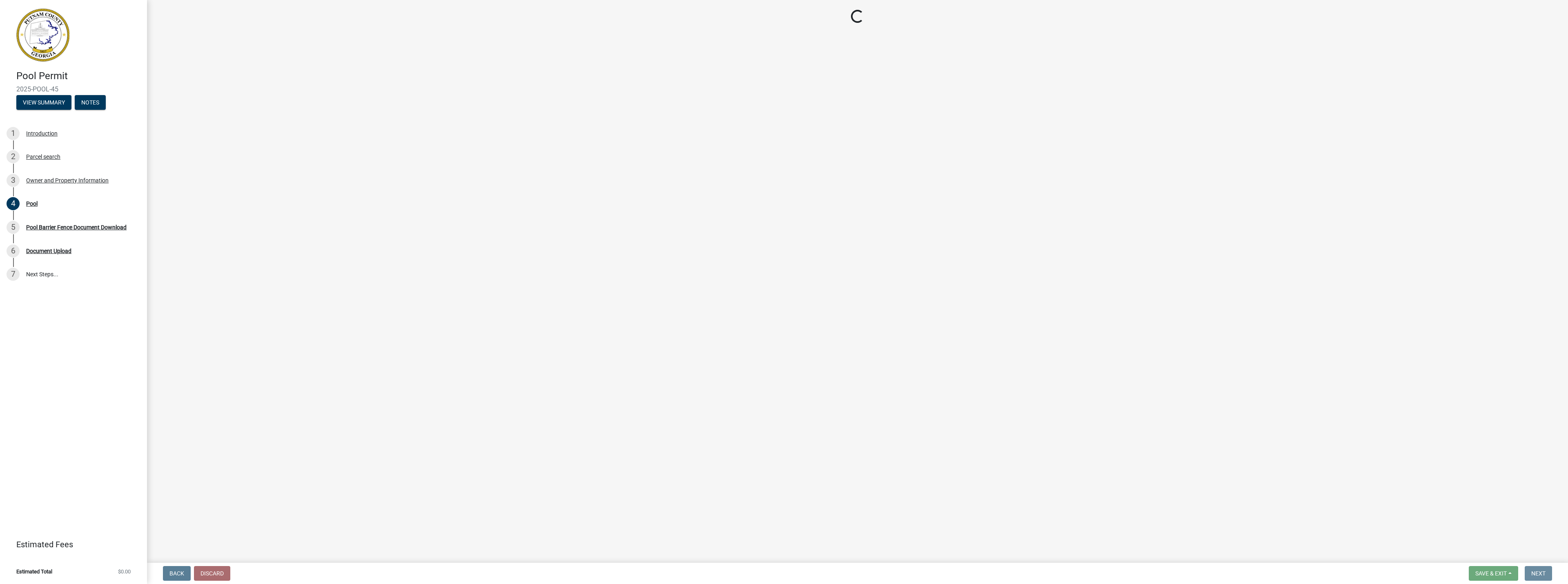
scroll to position [0, 0]
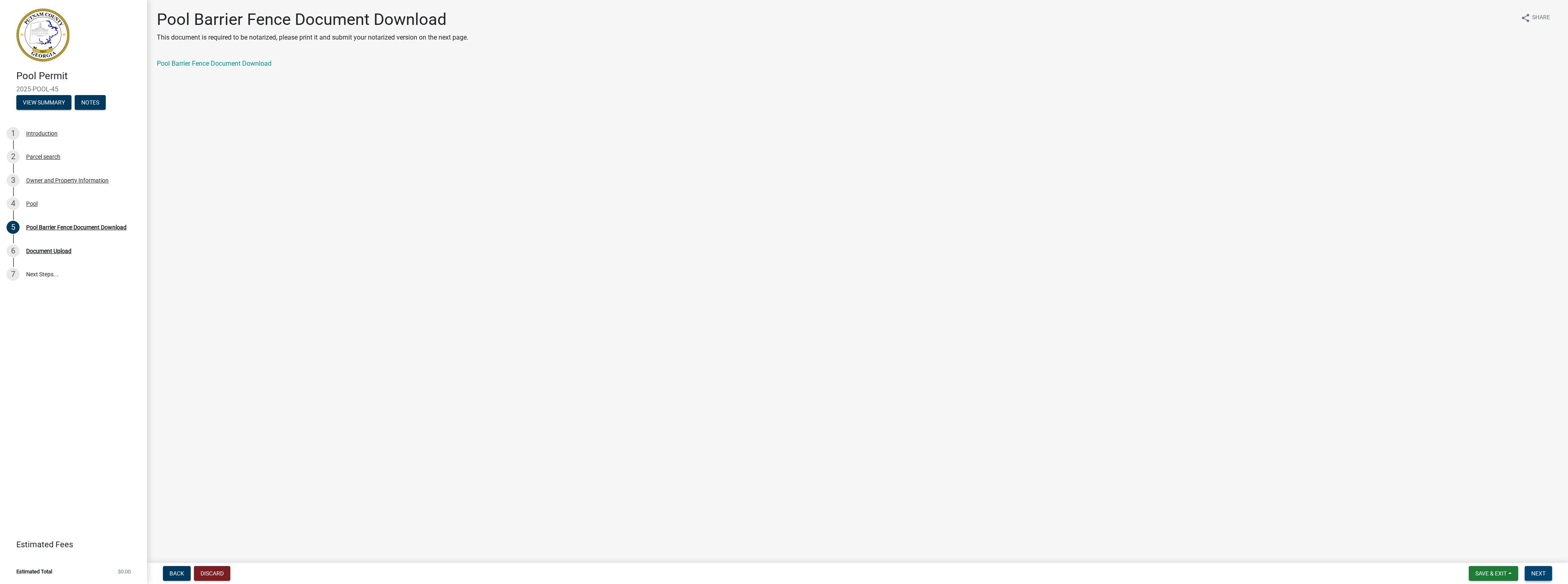
click at [1542, 568] on button "Next" at bounding box center [1539, 573] width 27 height 15
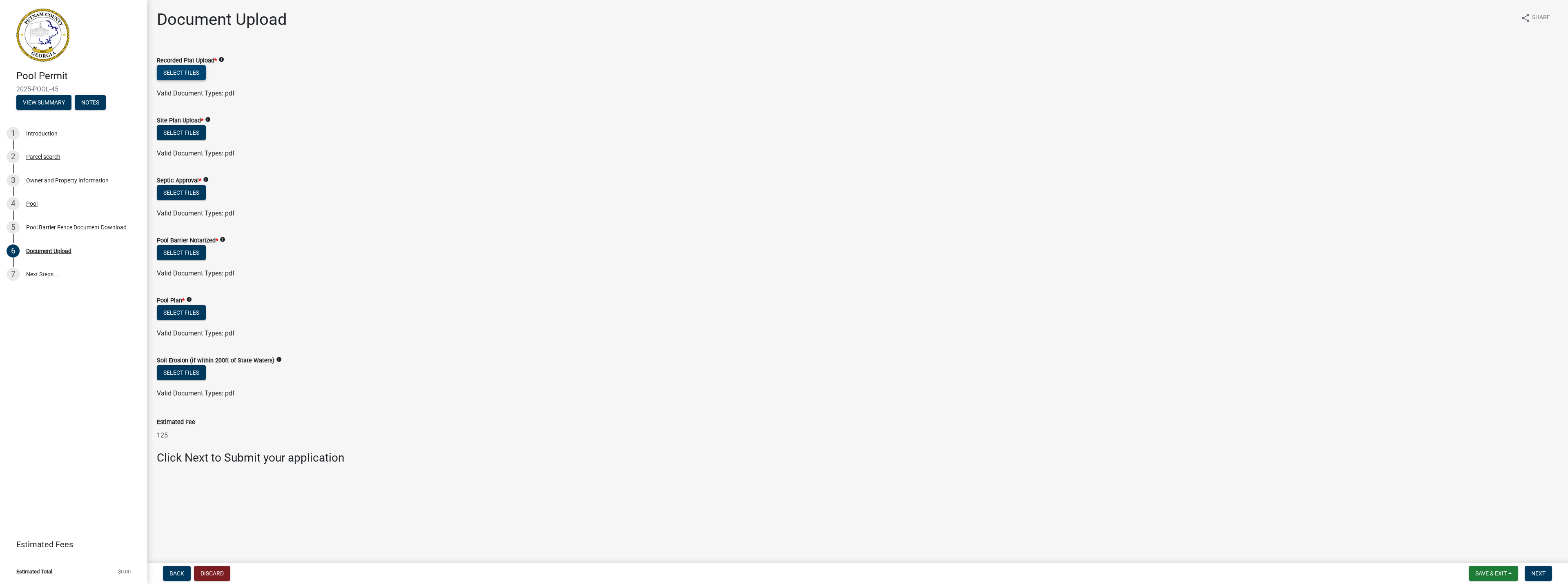
click at [183, 77] on button "Select files" at bounding box center [181, 73] width 49 height 15
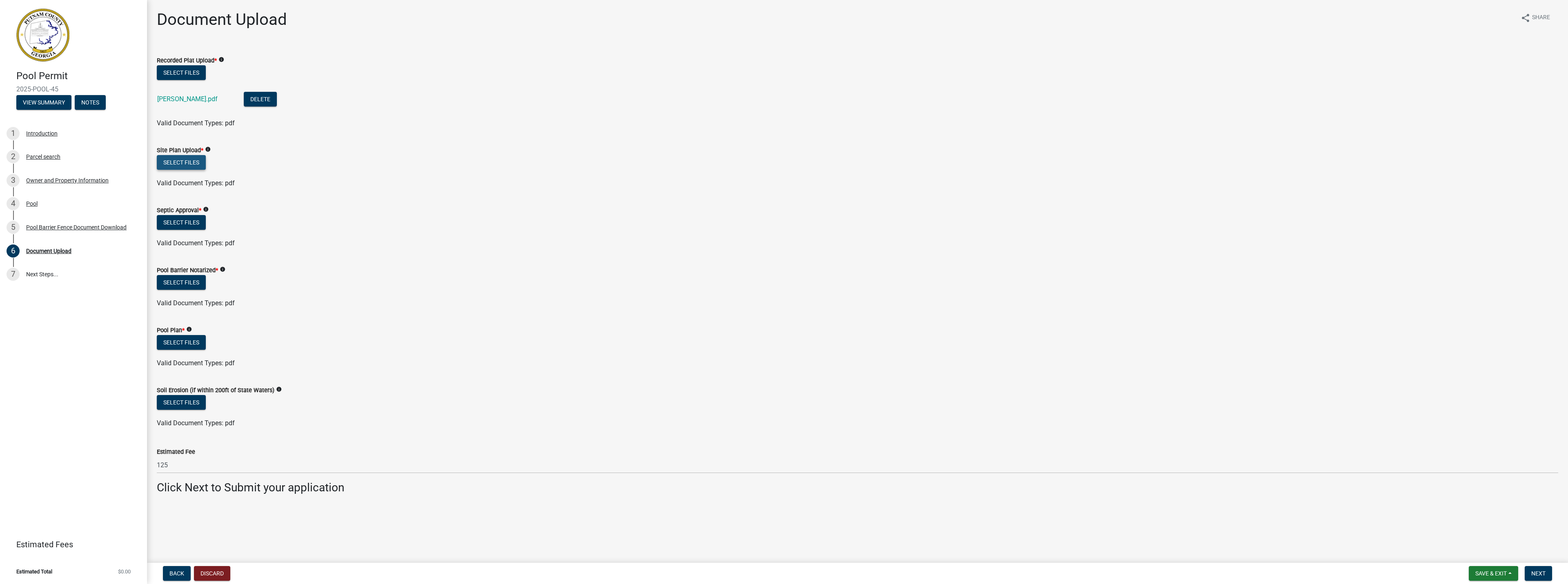
click at [183, 159] on button "Select files" at bounding box center [181, 162] width 49 height 15
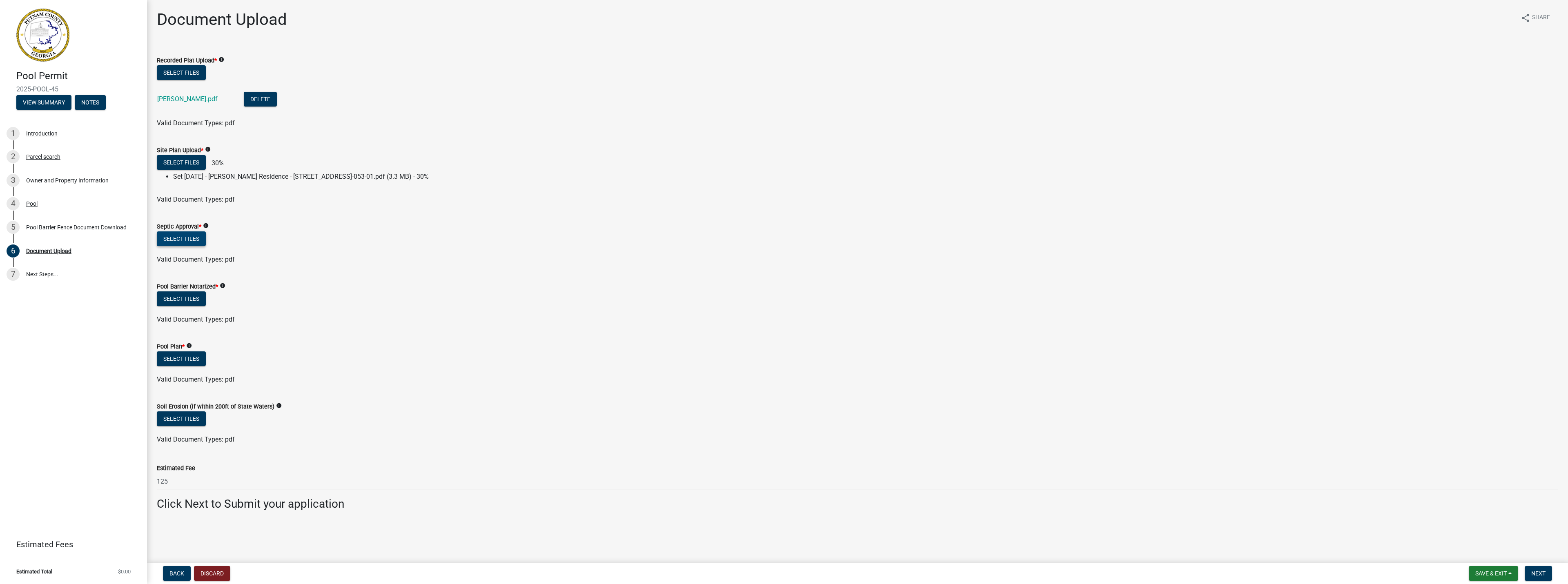
click at [181, 239] on button "Select files" at bounding box center [181, 239] width 49 height 15
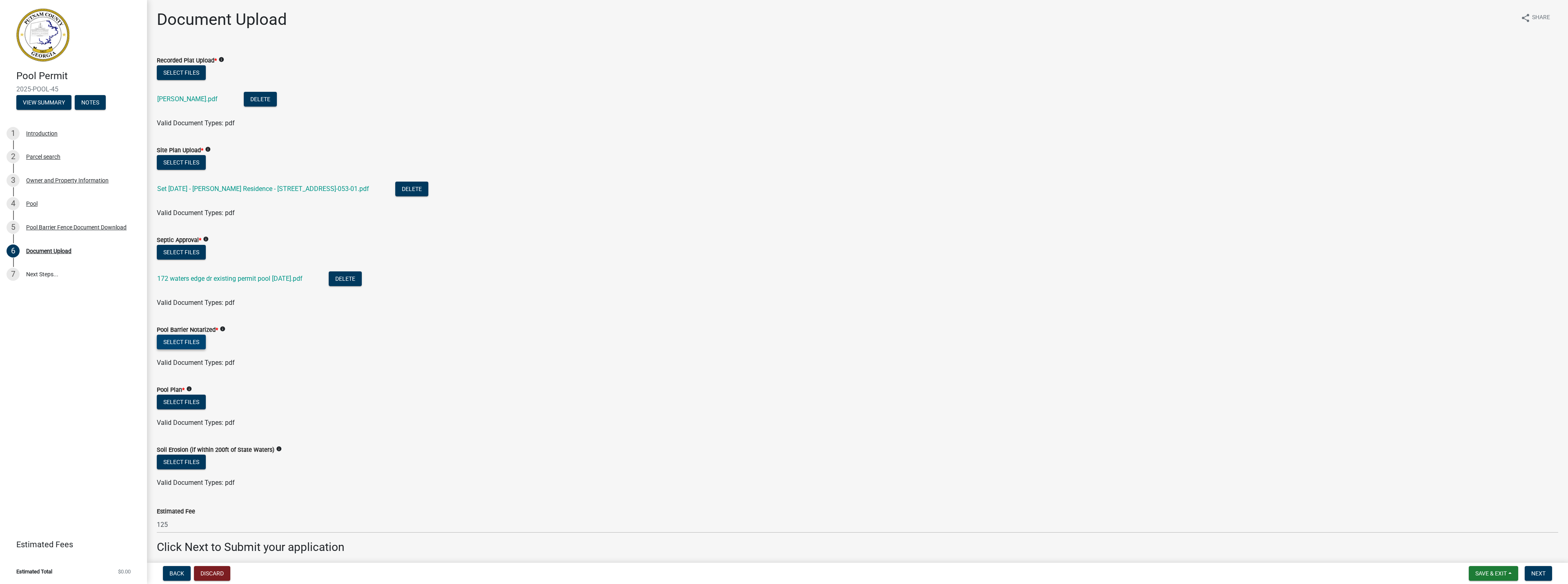
click at [182, 341] on button "Select files" at bounding box center [181, 342] width 49 height 15
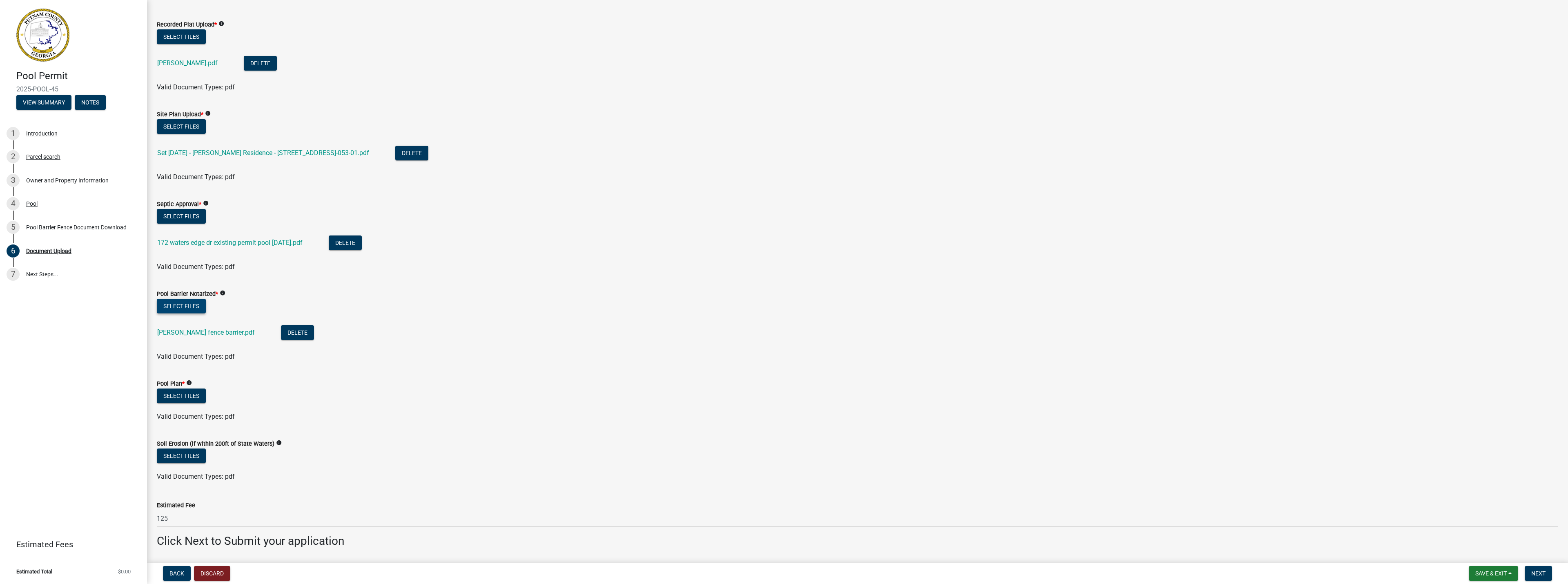
scroll to position [63, 0]
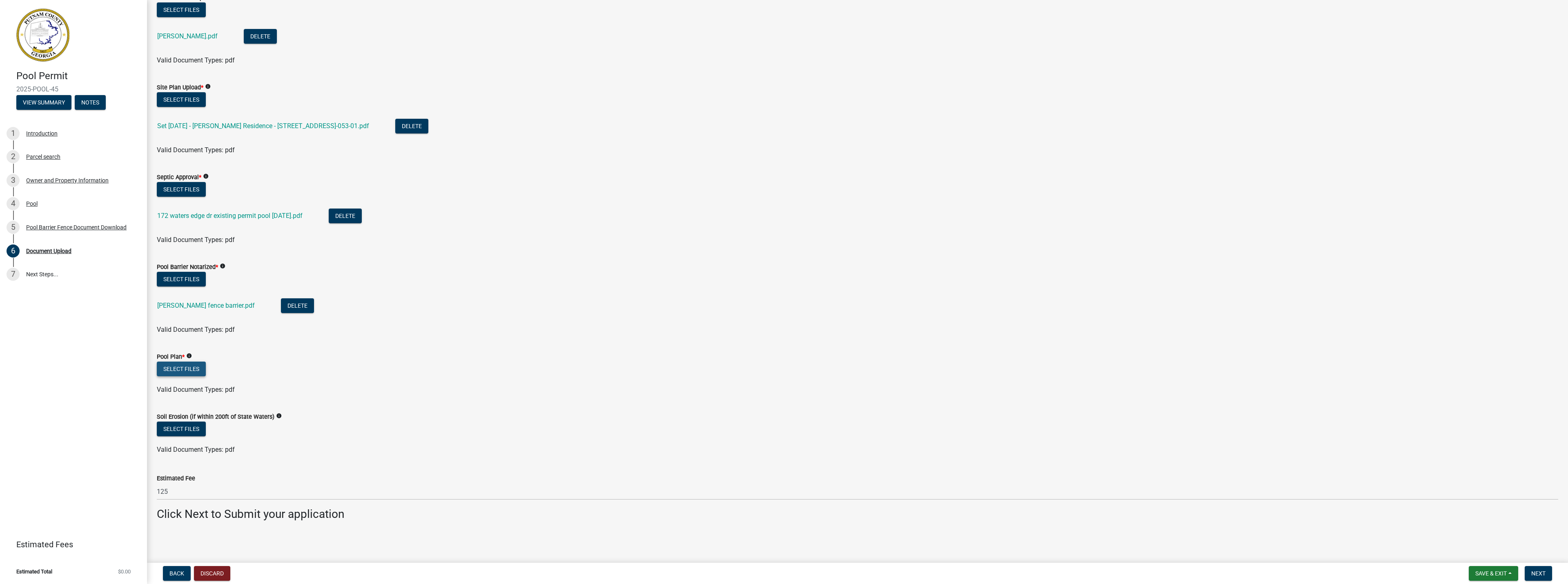
click at [173, 372] on button "Select files" at bounding box center [181, 369] width 49 height 15
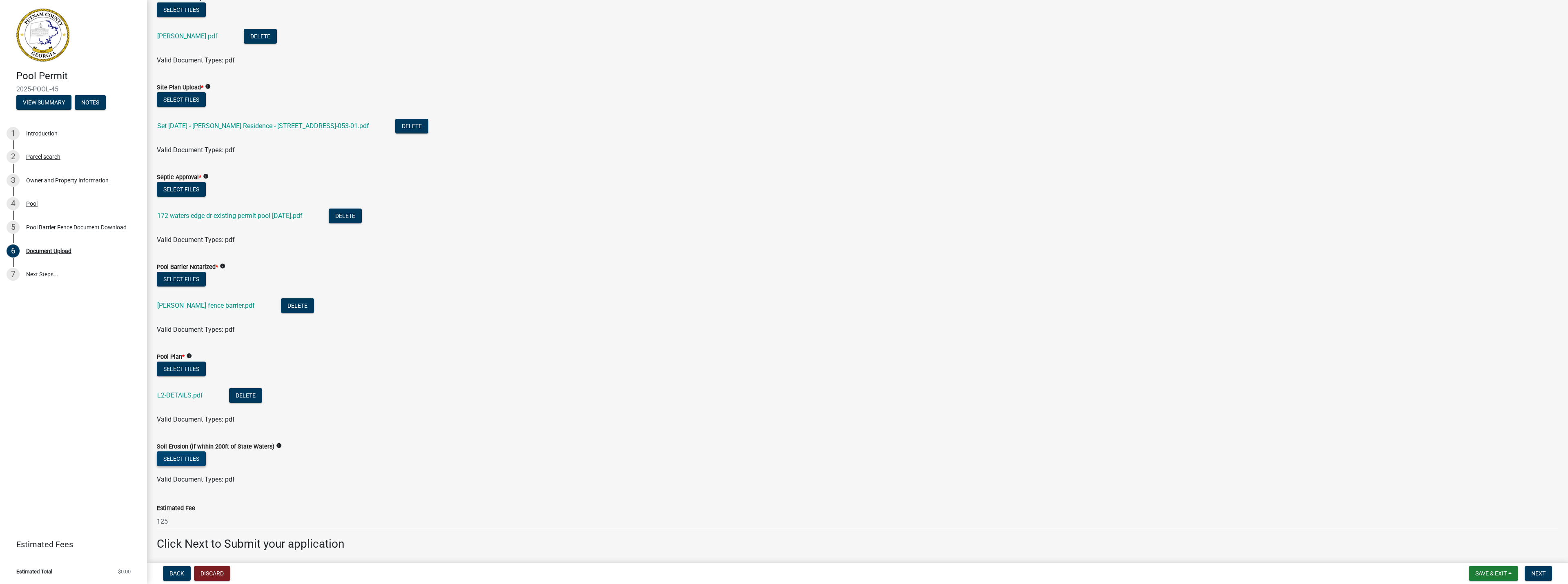
click at [191, 459] on button "Select files" at bounding box center [181, 459] width 49 height 15
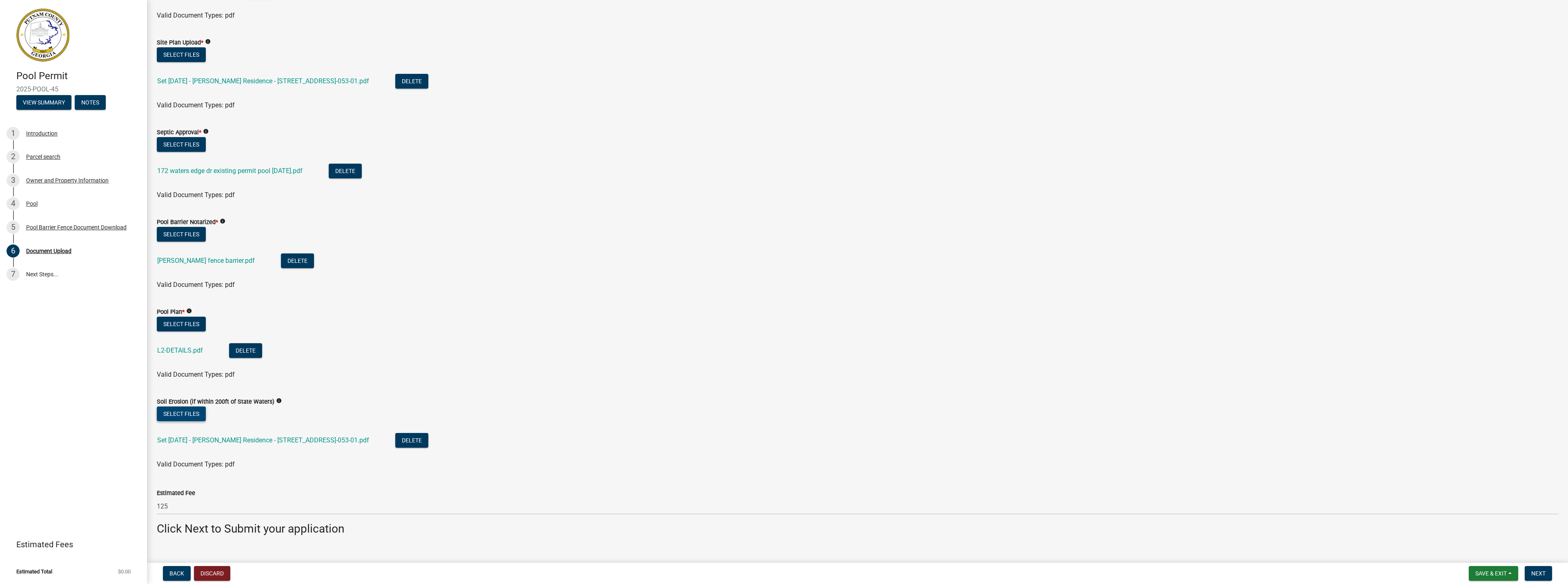
scroll to position [122, 0]
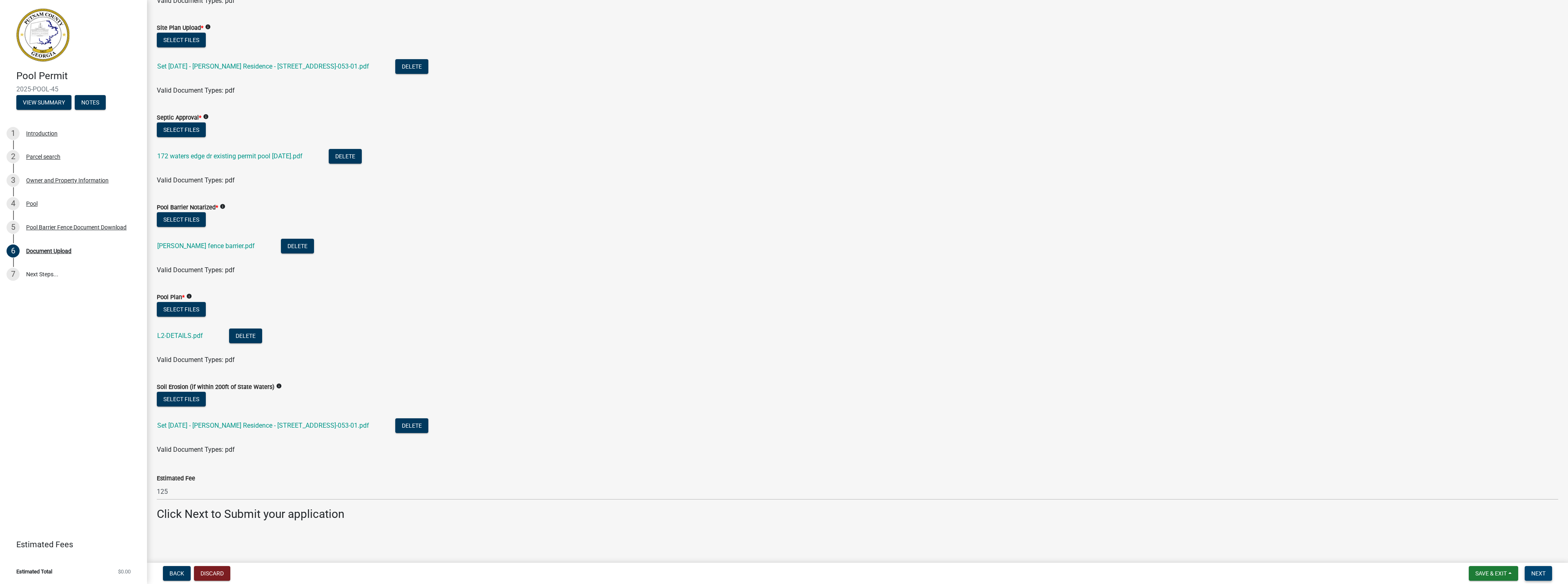
click at [1542, 572] on span "Next" at bounding box center [1538, 573] width 14 height 7
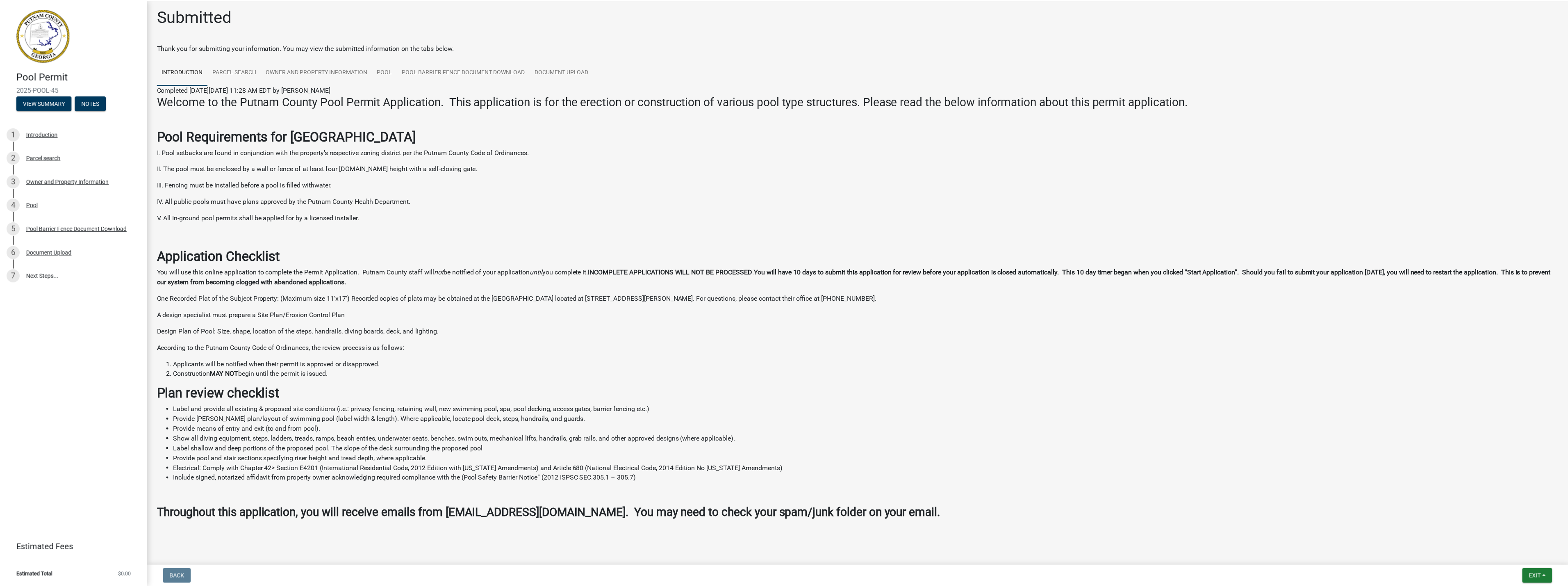
scroll to position [9, 0]
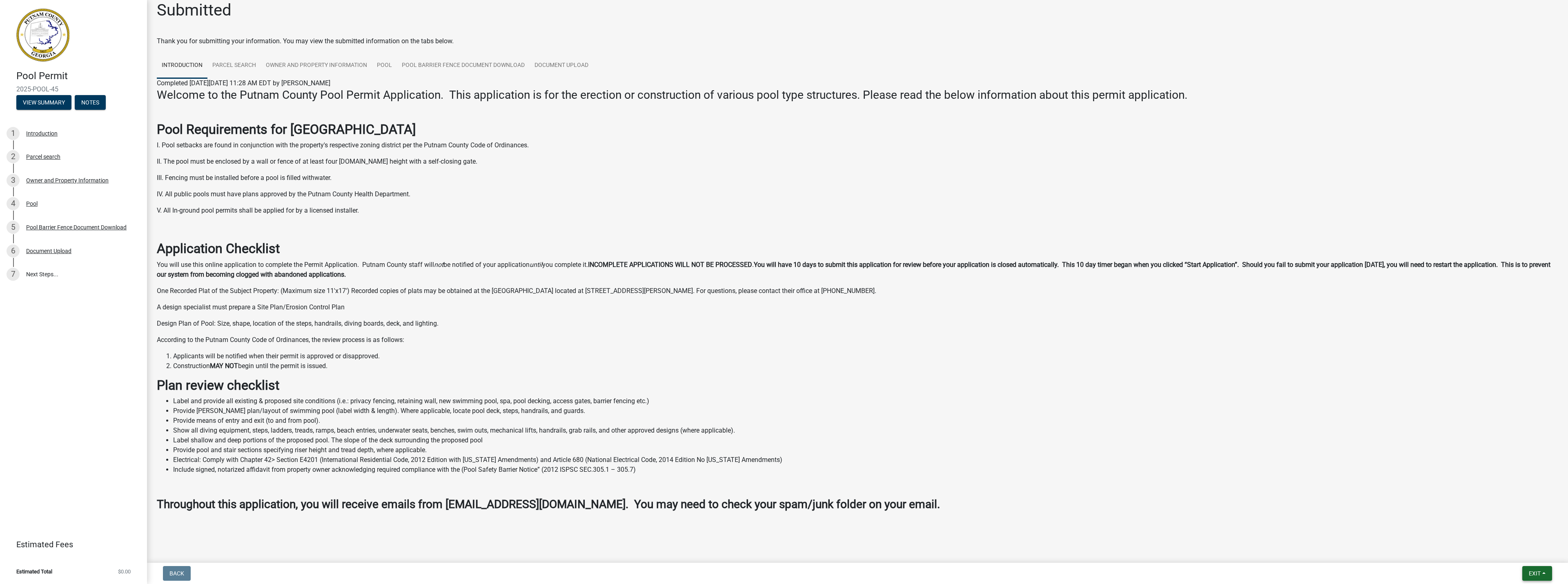
click at [1526, 569] on button "Exit" at bounding box center [1537, 573] width 30 height 15
click at [1512, 555] on button "Save & Exit" at bounding box center [1520, 552] width 66 height 19
